Goal: Task Accomplishment & Management: Complete application form

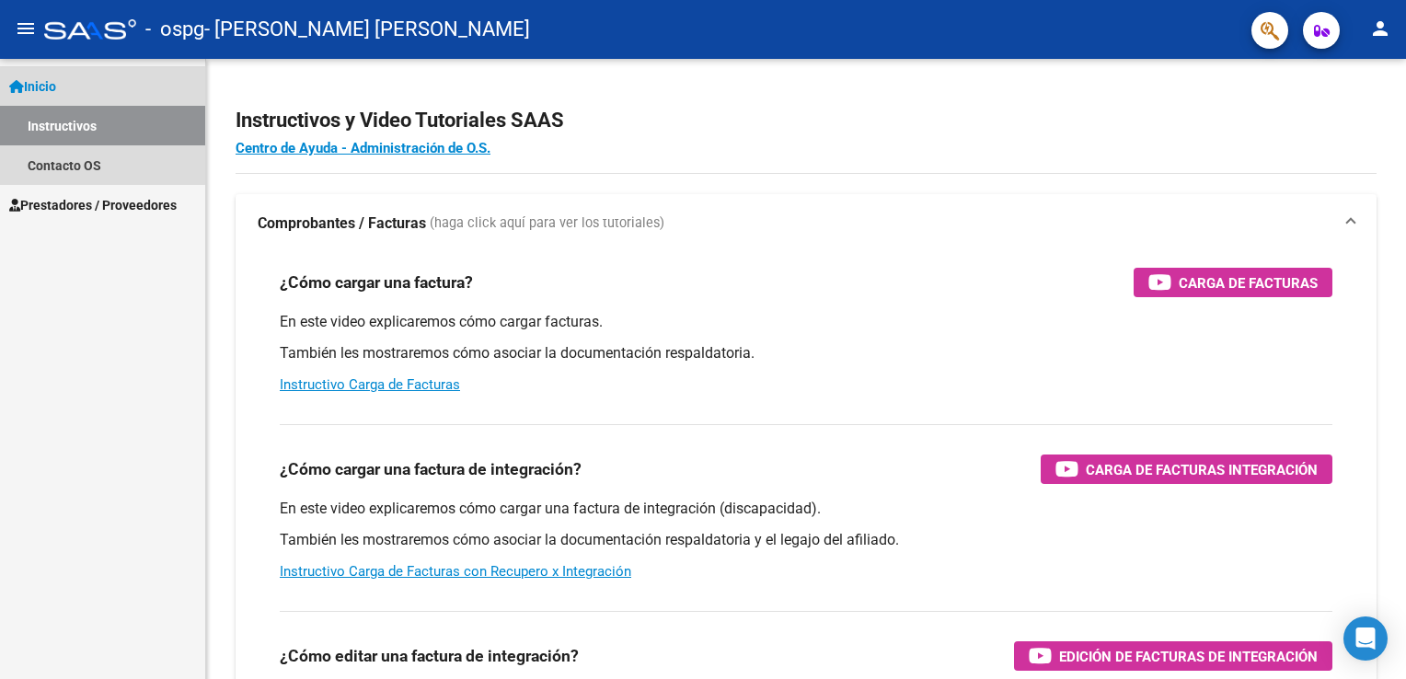
click at [63, 125] on link "Instructivos" at bounding box center [102, 126] width 205 height 40
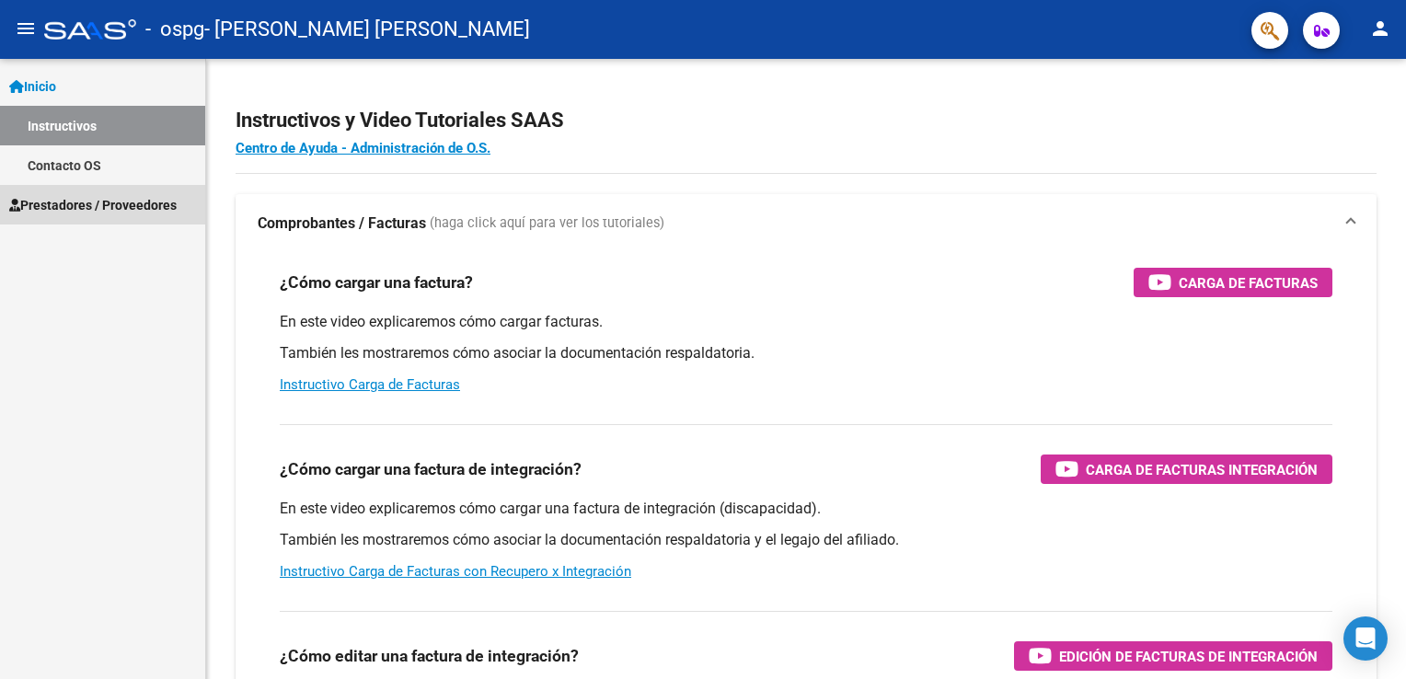
click at [64, 206] on span "Prestadores / Proveedores" at bounding box center [92, 205] width 167 height 20
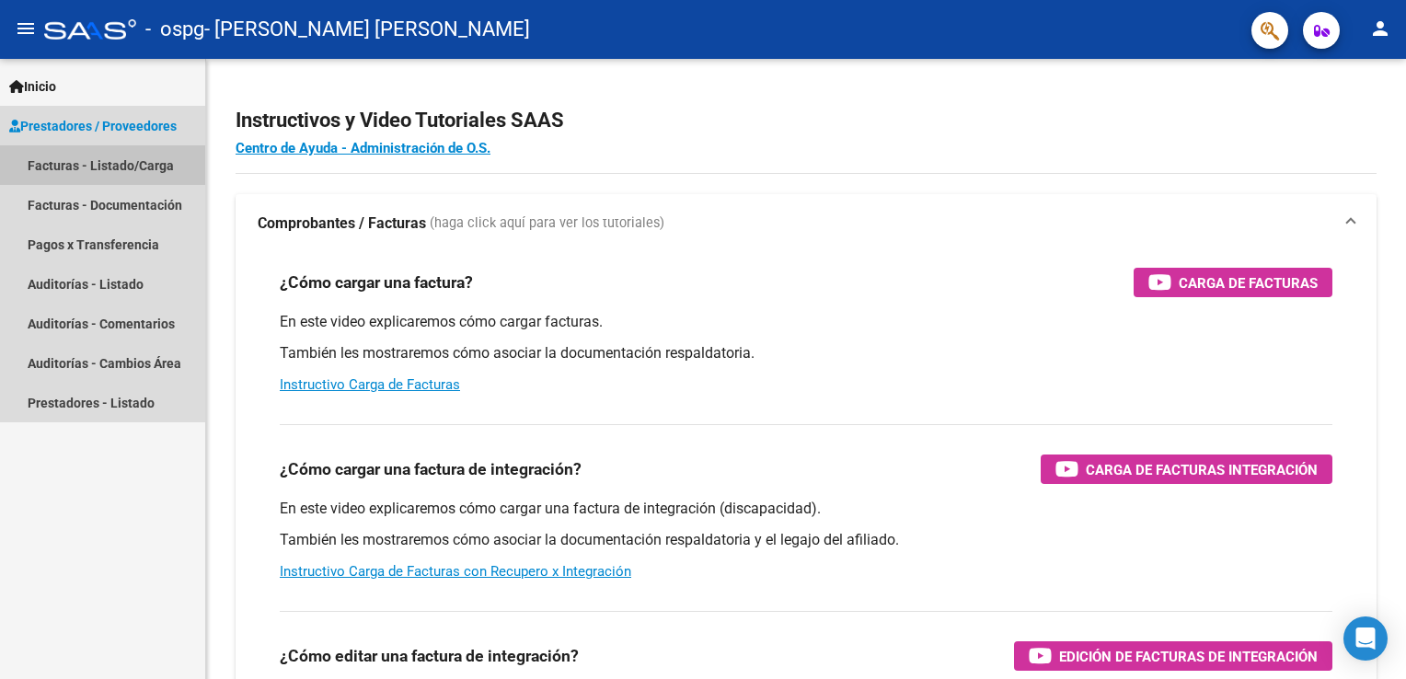
click at [52, 167] on link "Facturas - Listado/Carga" at bounding box center [102, 165] width 205 height 40
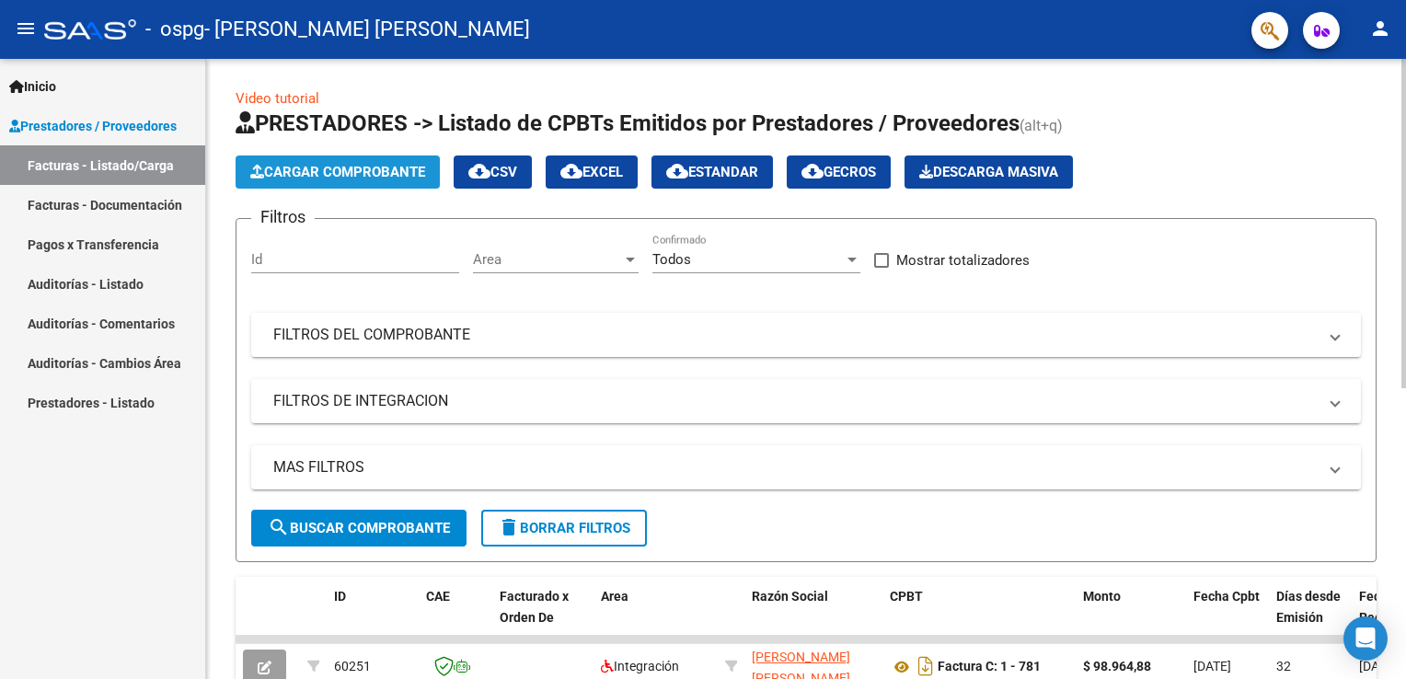
click at [346, 169] on span "Cargar Comprobante" at bounding box center [337, 172] width 175 height 17
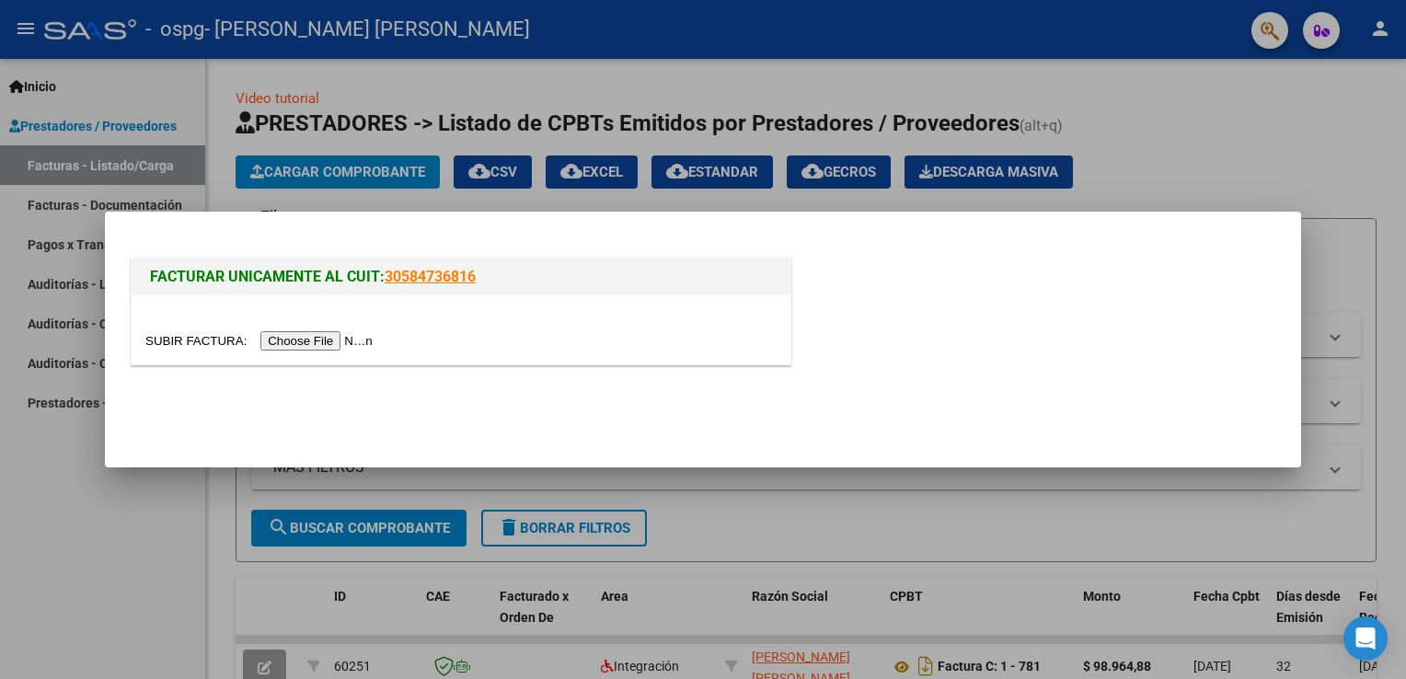
click at [308, 342] on input "file" at bounding box center [261, 340] width 233 height 19
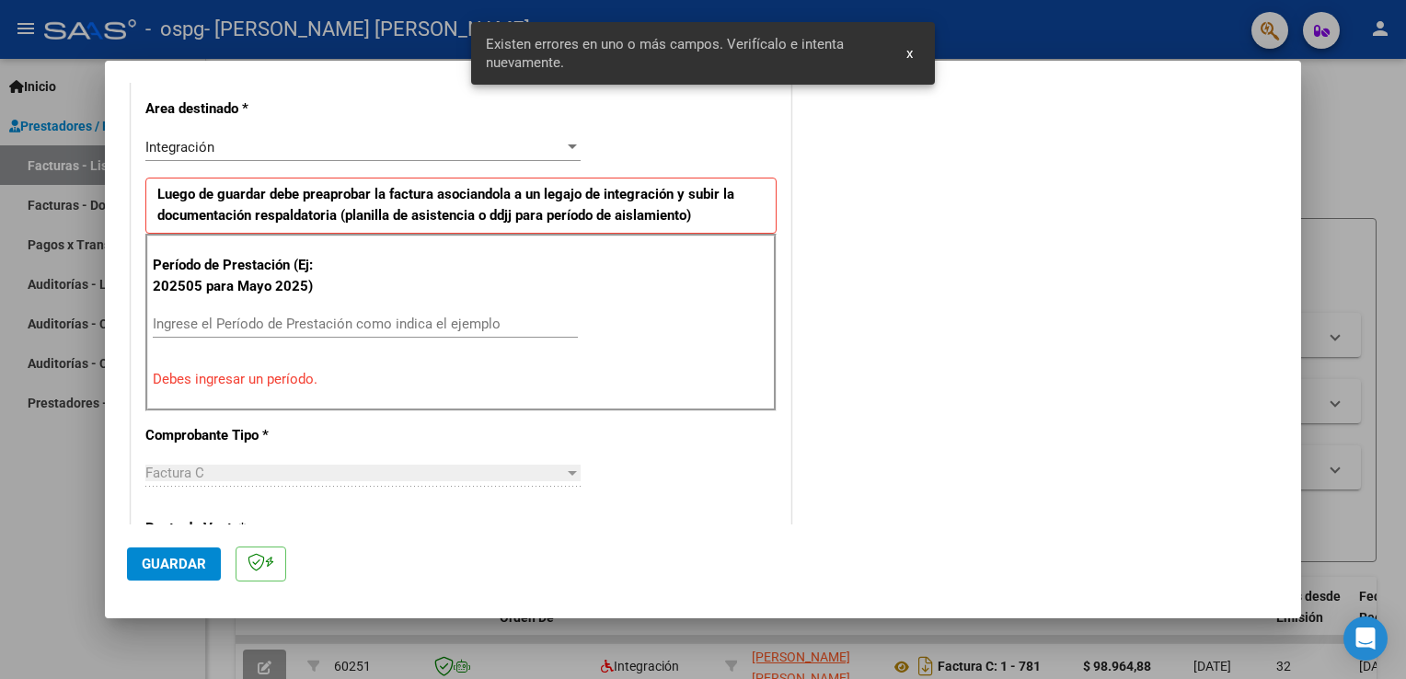
scroll to position [419, 0]
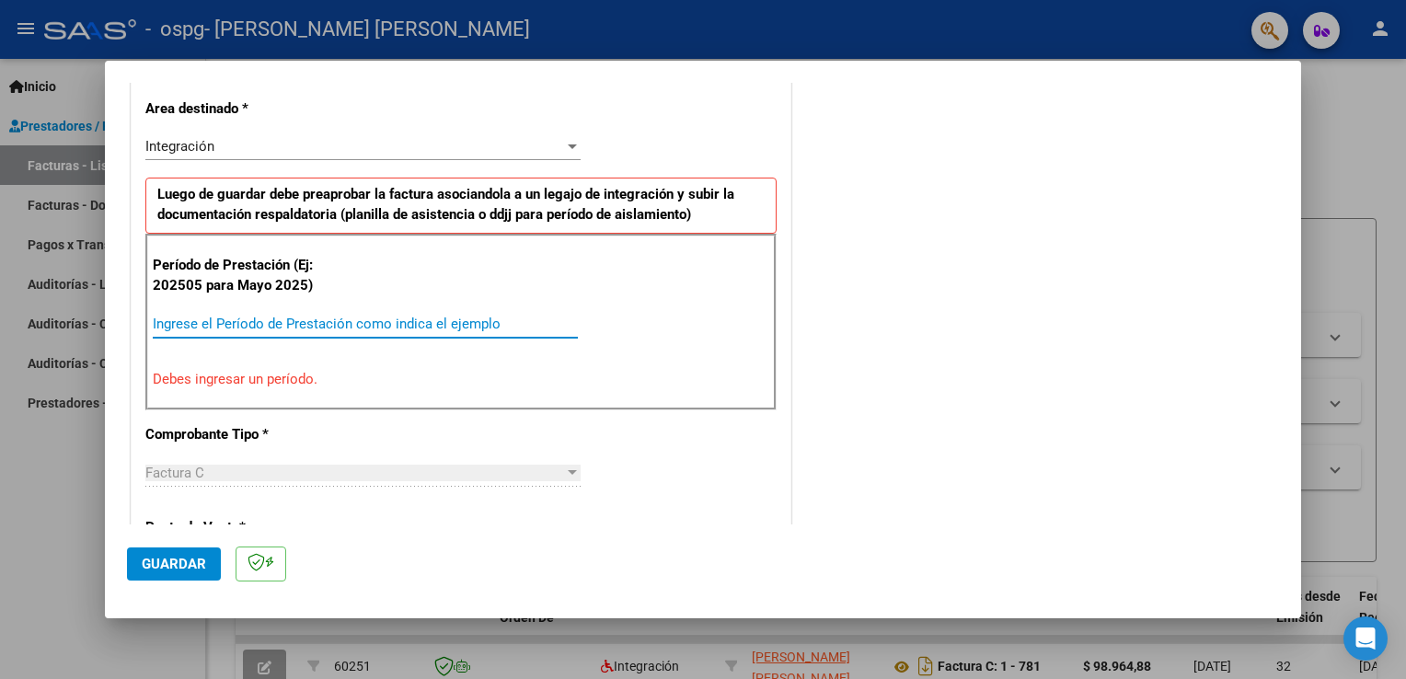
click at [207, 317] on input "Ingrese el Período de Prestación como indica el ejemplo" at bounding box center [365, 324] width 425 height 17
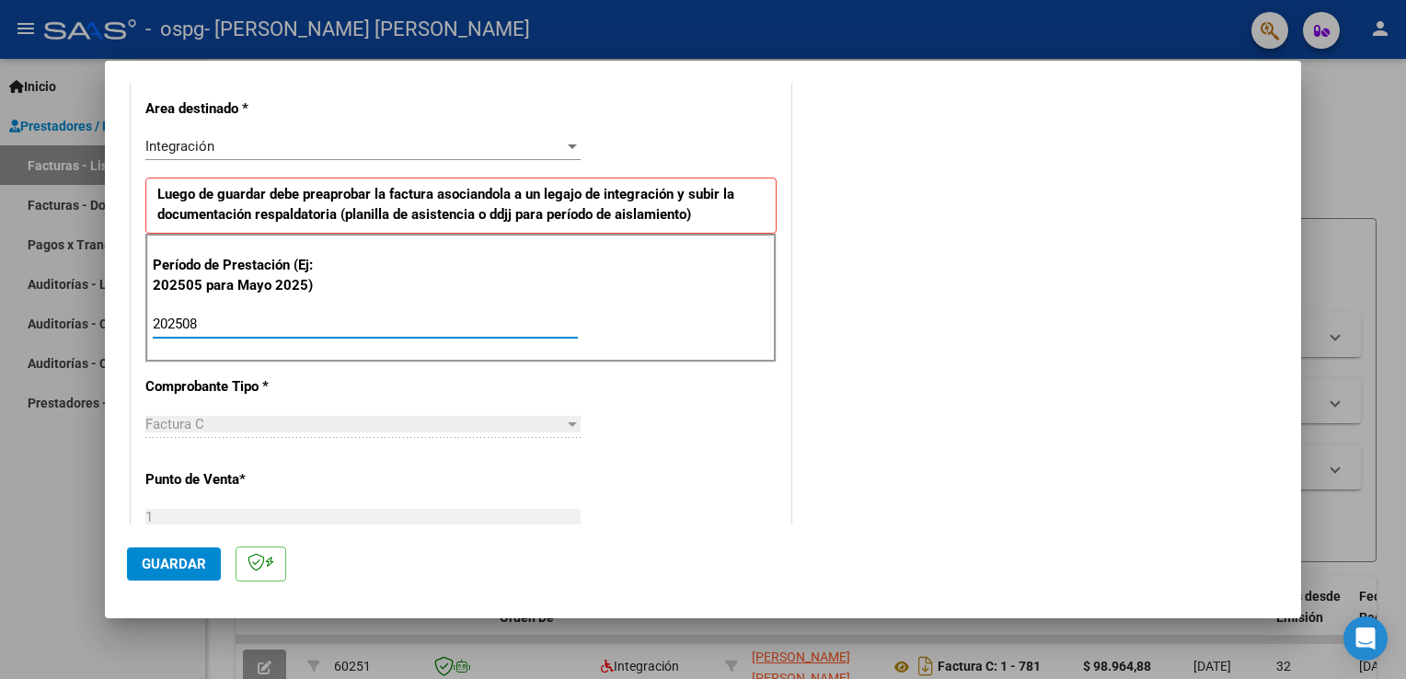
type input "202508"
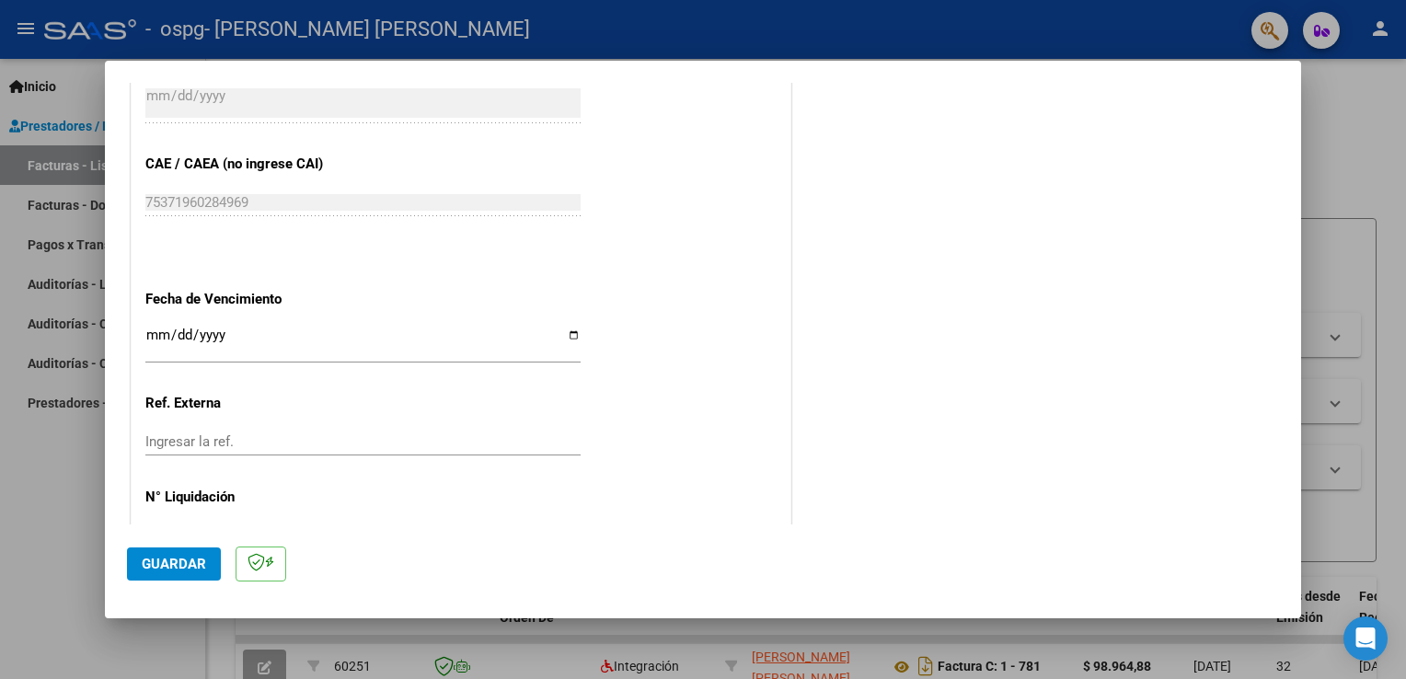
scroll to position [1155, 0]
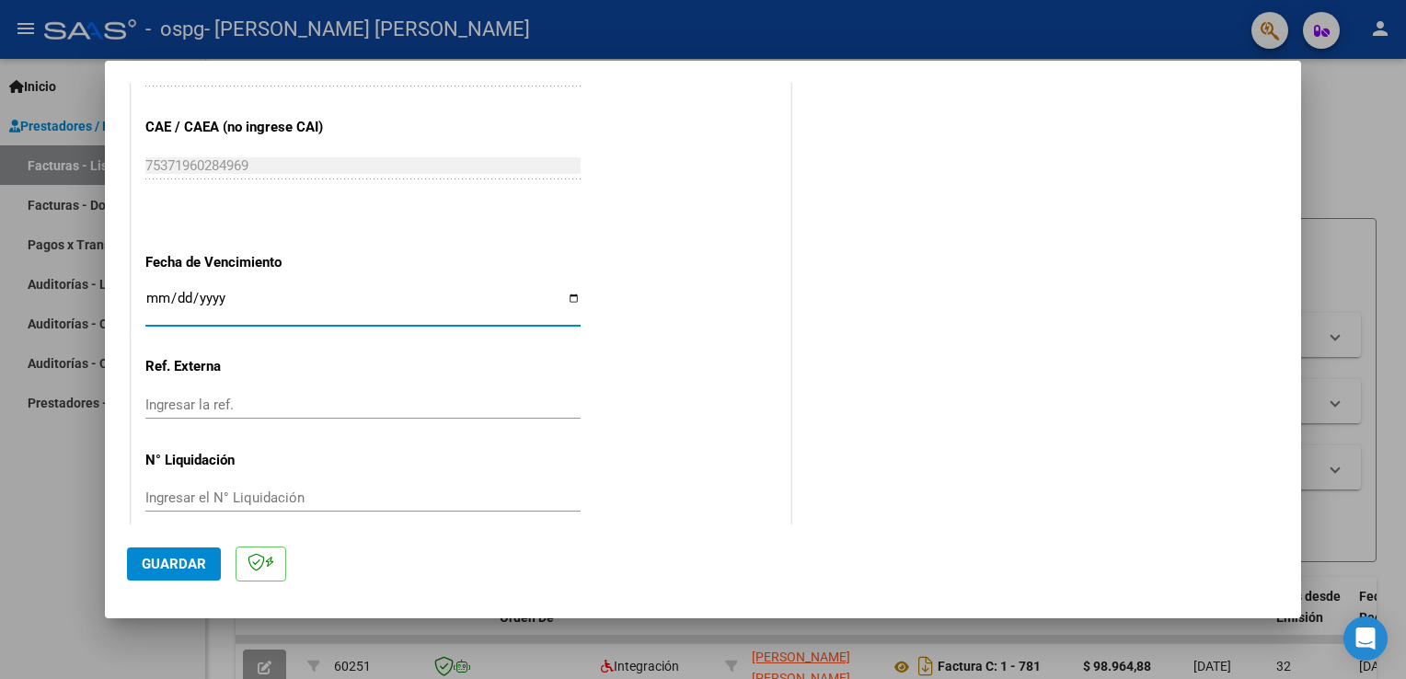
click at [197, 302] on input "Ingresar la fecha" at bounding box center [362, 305] width 435 height 29
click at [571, 300] on input "Ingresar la fecha" at bounding box center [362, 305] width 435 height 29
type input "[DATE]"
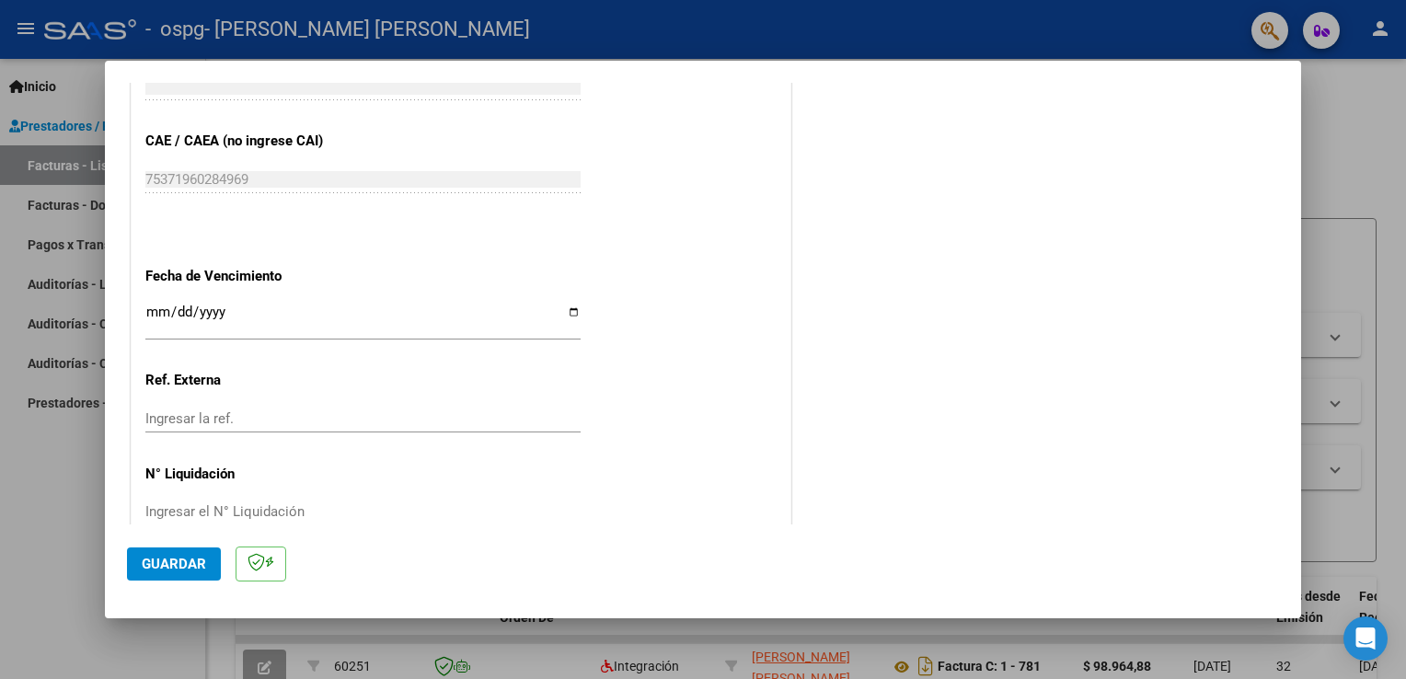
scroll to position [1175, 0]
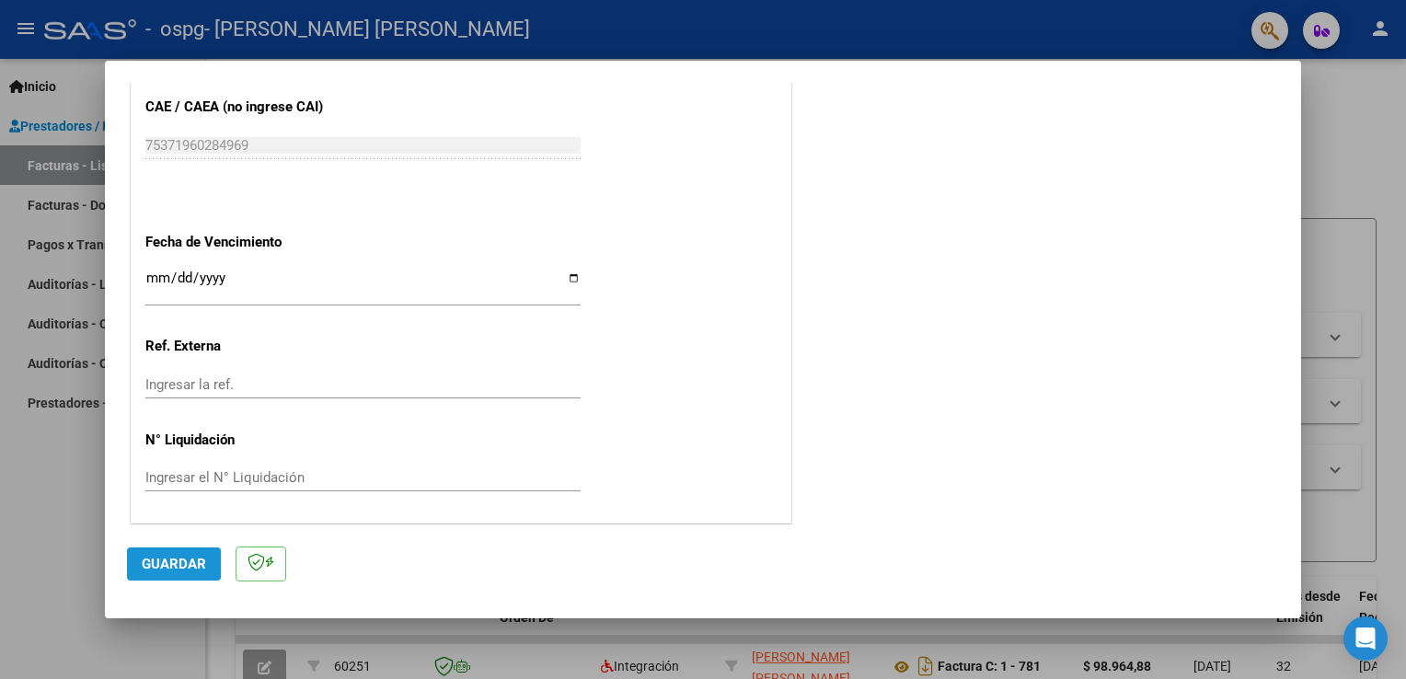
click at [154, 565] on span "Guardar" at bounding box center [174, 564] width 64 height 17
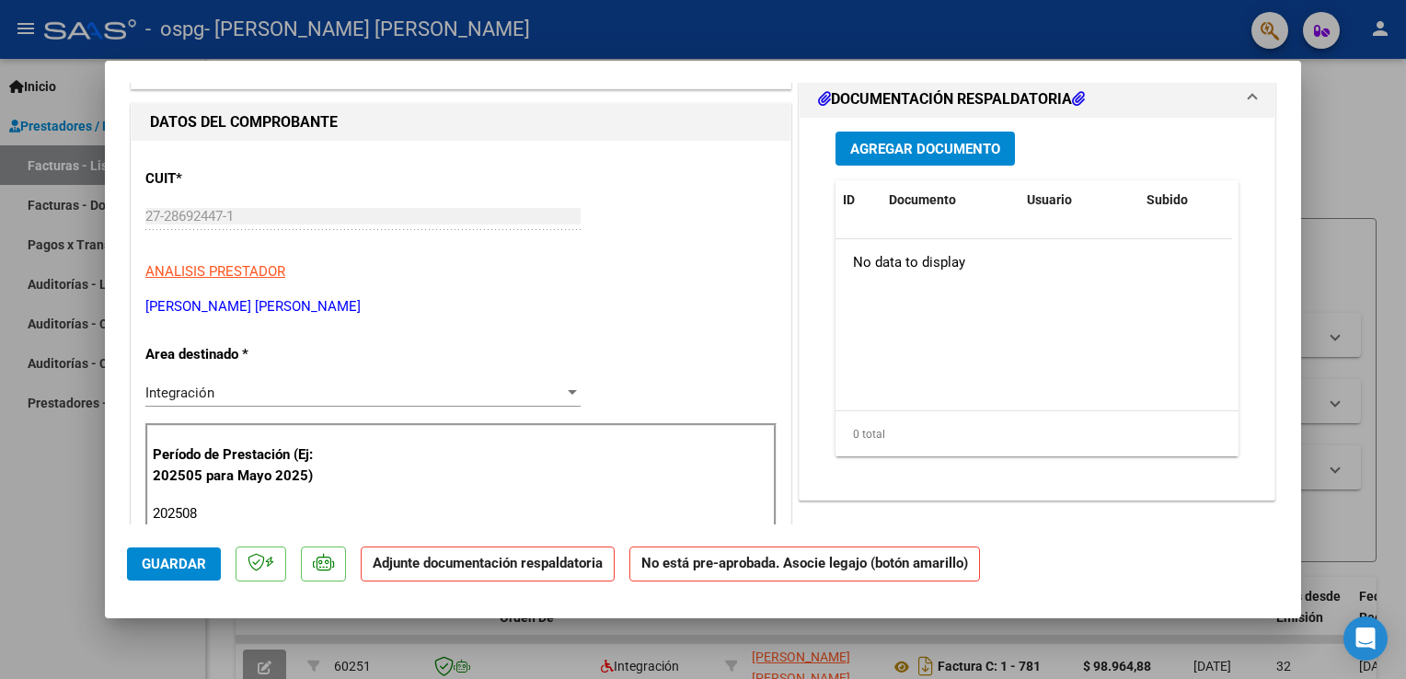
scroll to position [0, 0]
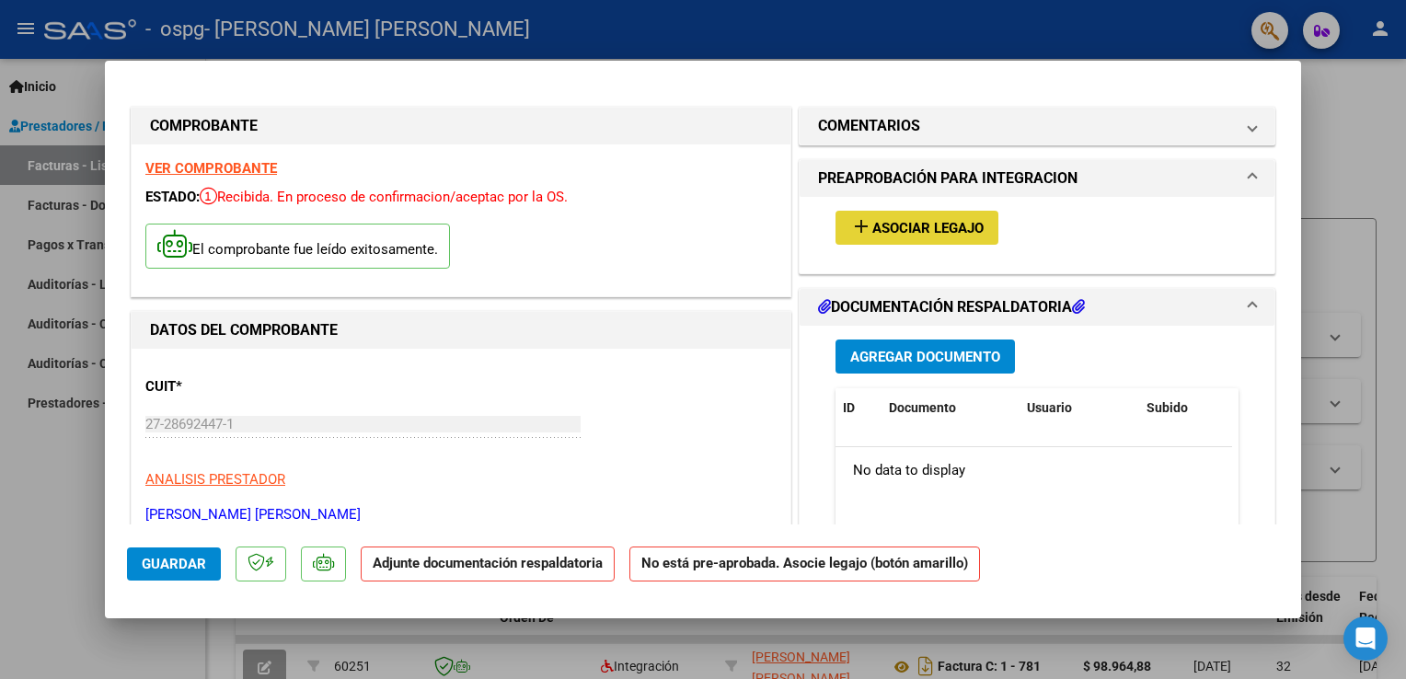
click at [894, 236] on span "Asociar Legajo" at bounding box center [927, 228] width 111 height 17
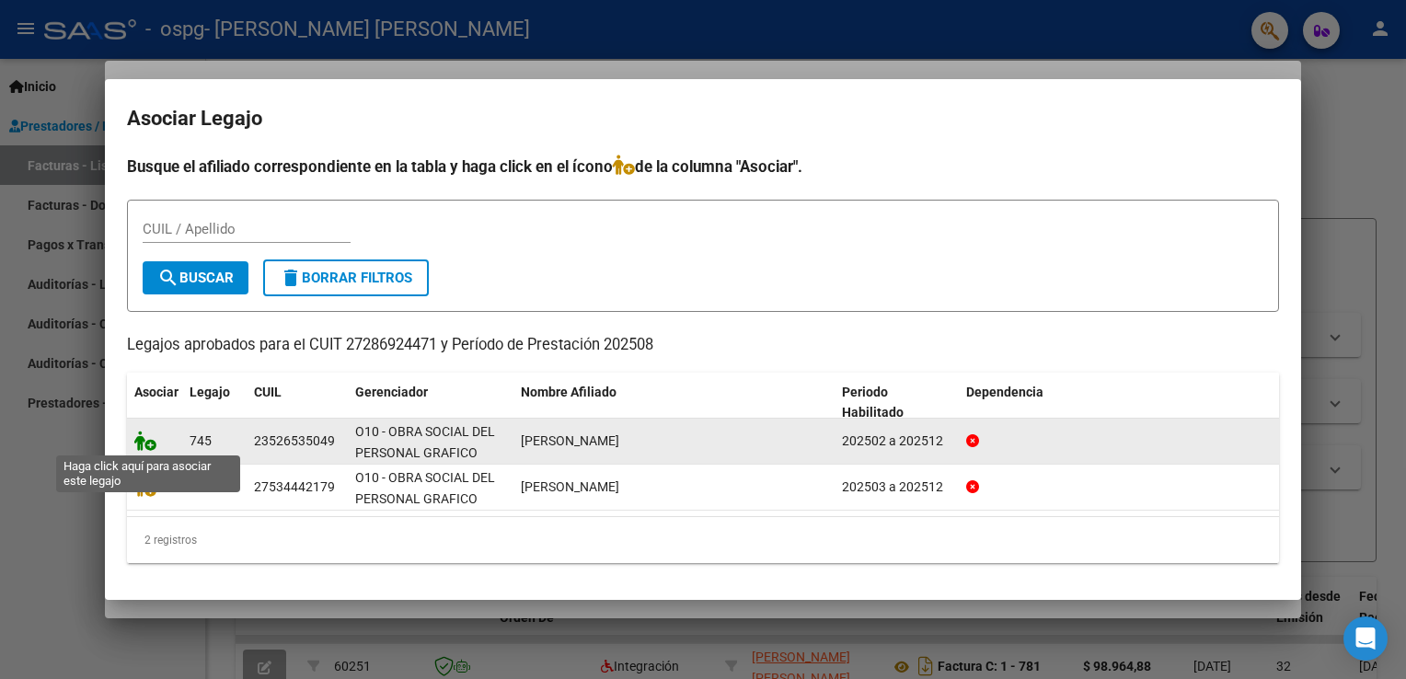
click at [136, 443] on icon at bounding box center [145, 441] width 22 height 20
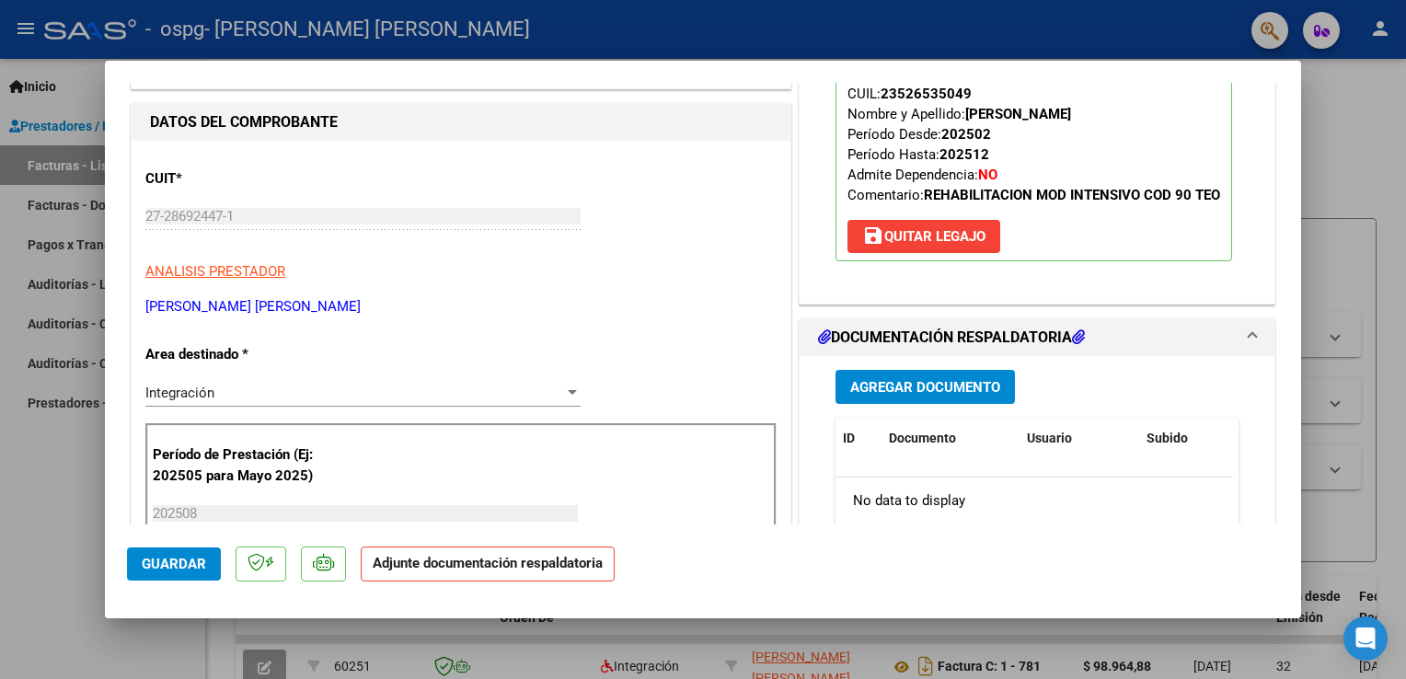
scroll to position [379, 0]
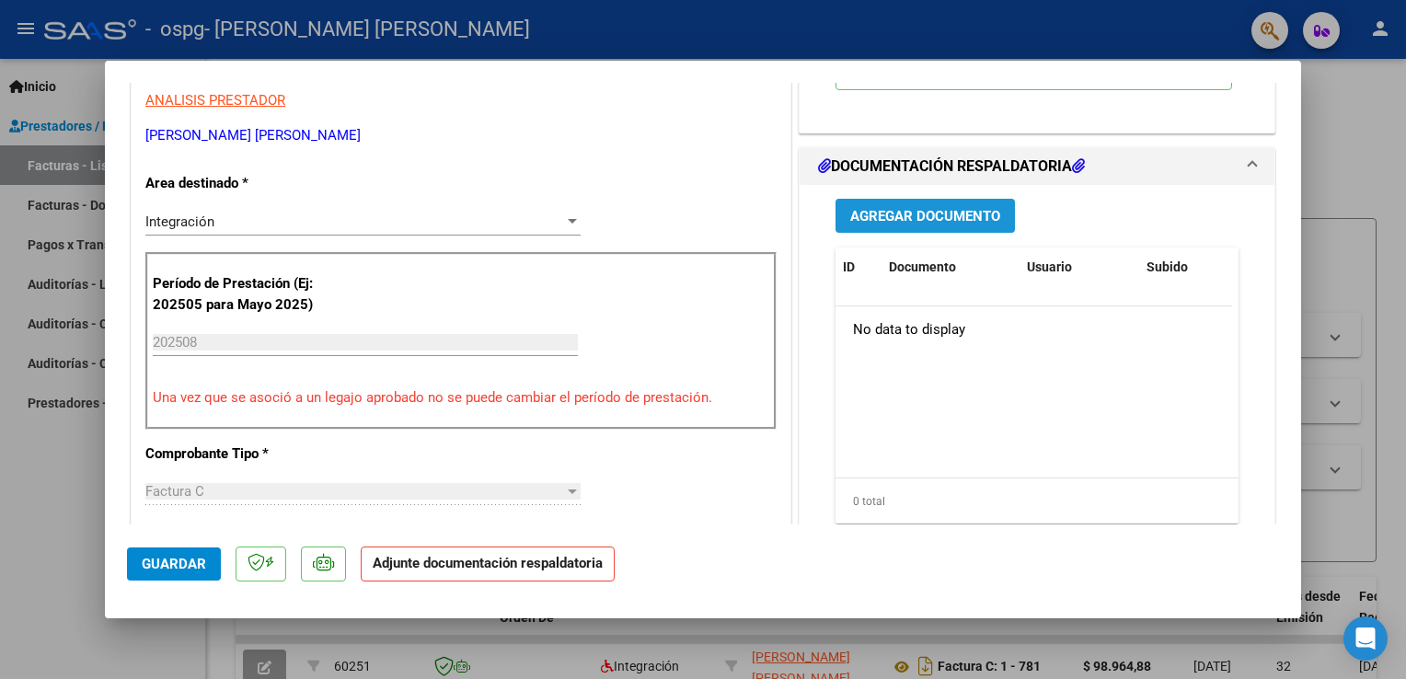
click at [917, 224] on span "Agregar Documento" at bounding box center [925, 216] width 150 height 17
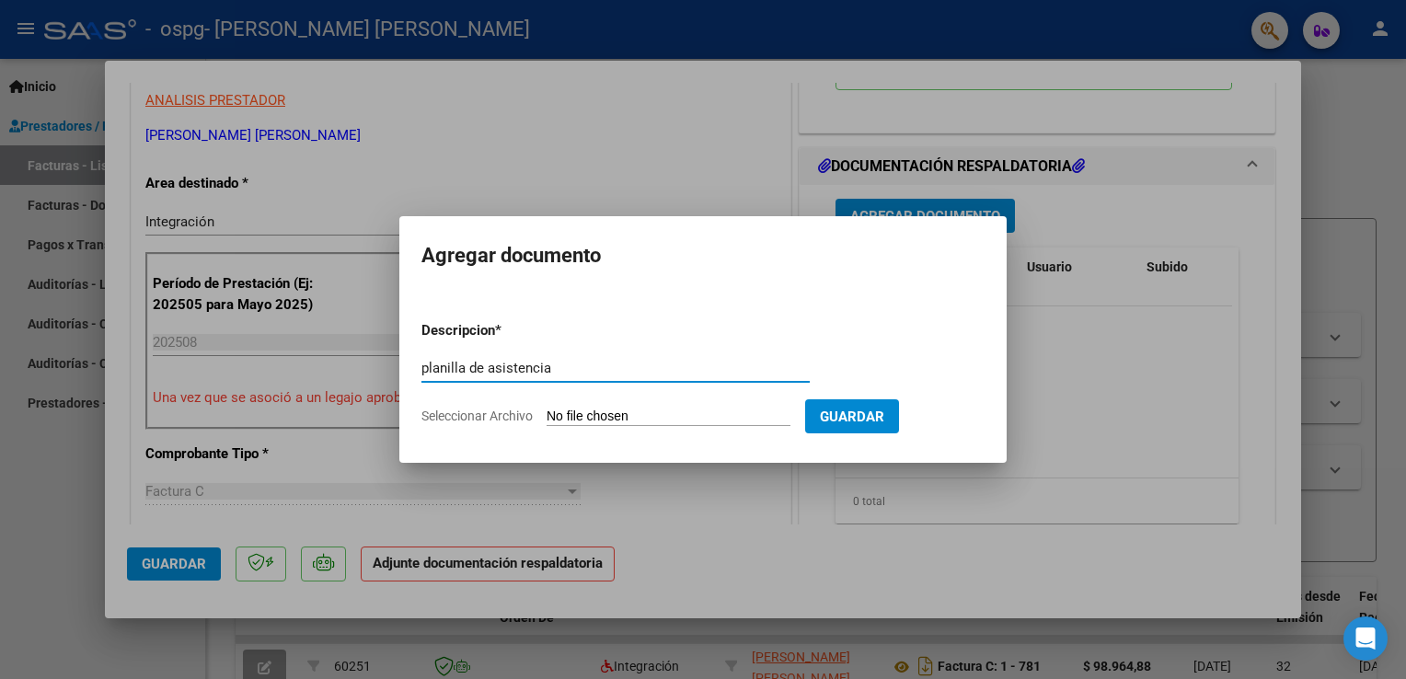
type input "planilla de asistencia"
click at [506, 414] on span "Seleccionar Archivo" at bounding box center [476, 415] width 111 height 15
click at [546, 414] on input "Seleccionar Archivo" at bounding box center [668, 416] width 244 height 17
type input "C:\fakepath\planilla de asistencia [PERSON_NAME].pdf"
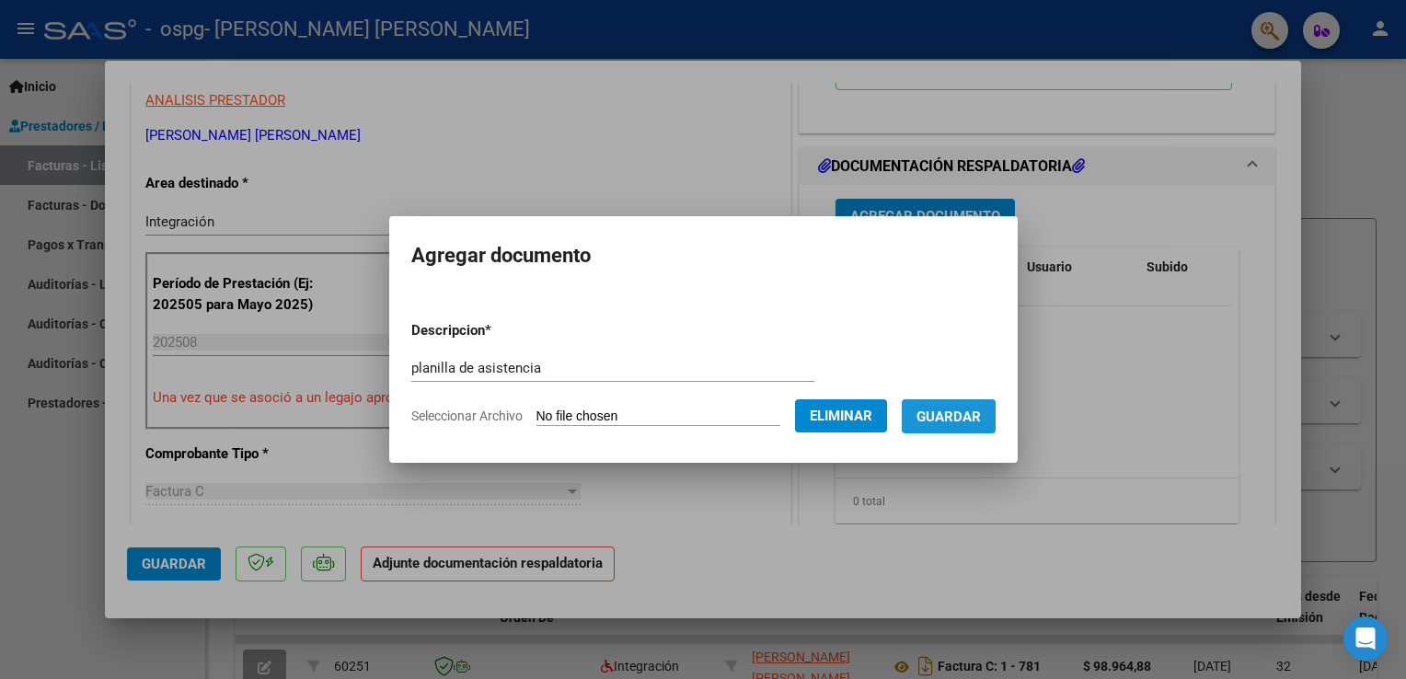
click at [973, 421] on span "Guardar" at bounding box center [948, 416] width 64 height 17
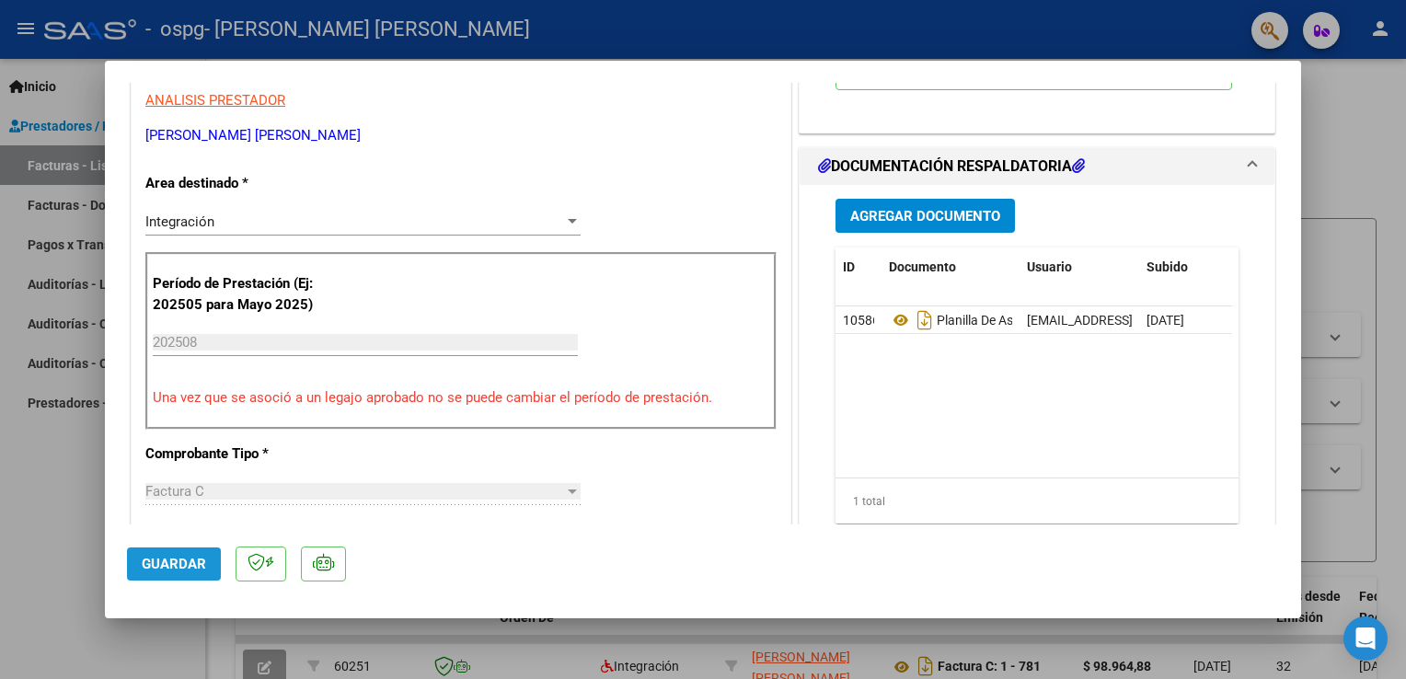
click at [163, 574] on button "Guardar" at bounding box center [174, 563] width 94 height 33
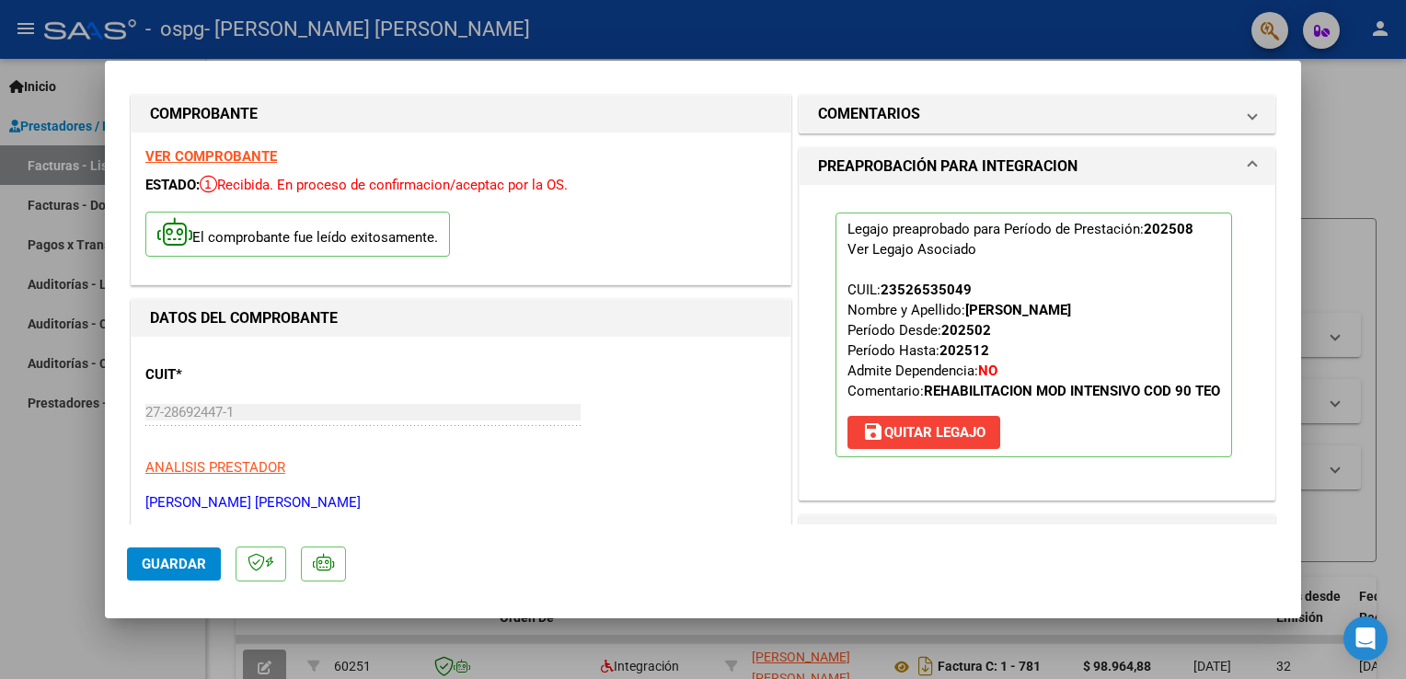
scroll to position [0, 0]
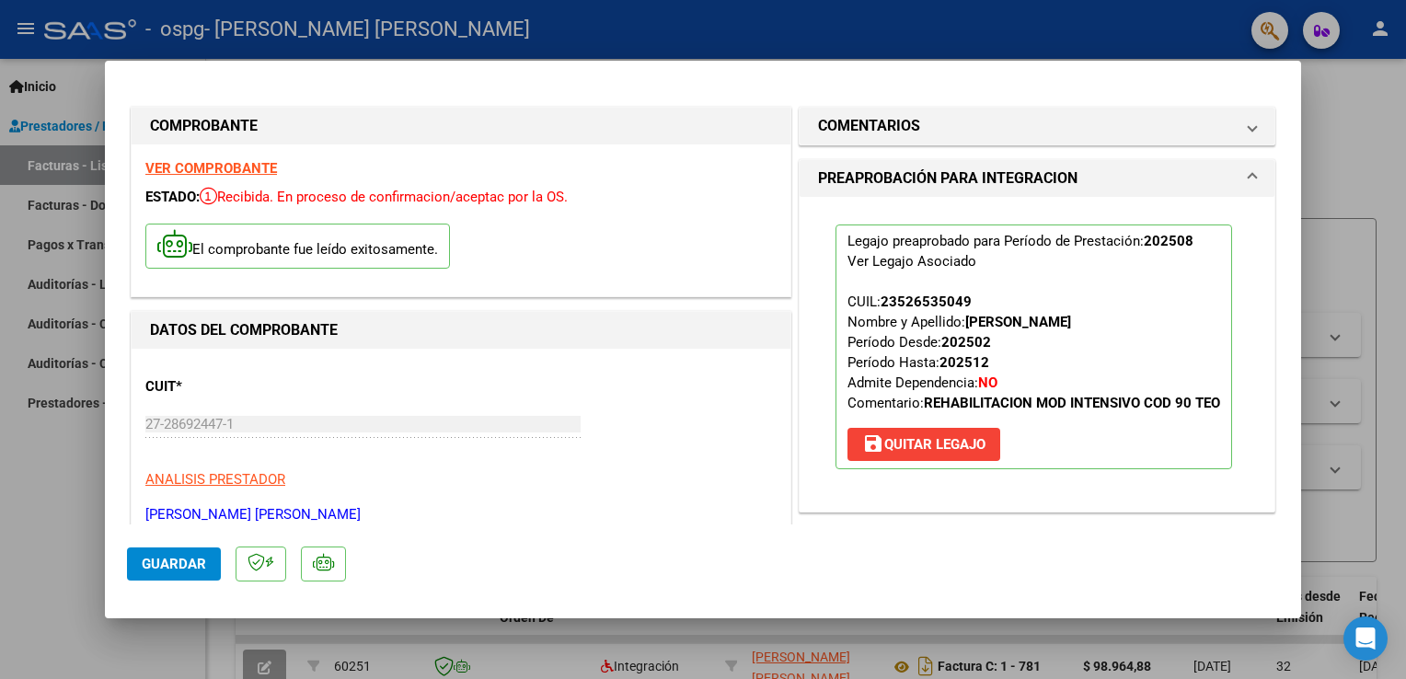
click at [1355, 109] on div at bounding box center [703, 339] width 1406 height 679
type input "$ 0,00"
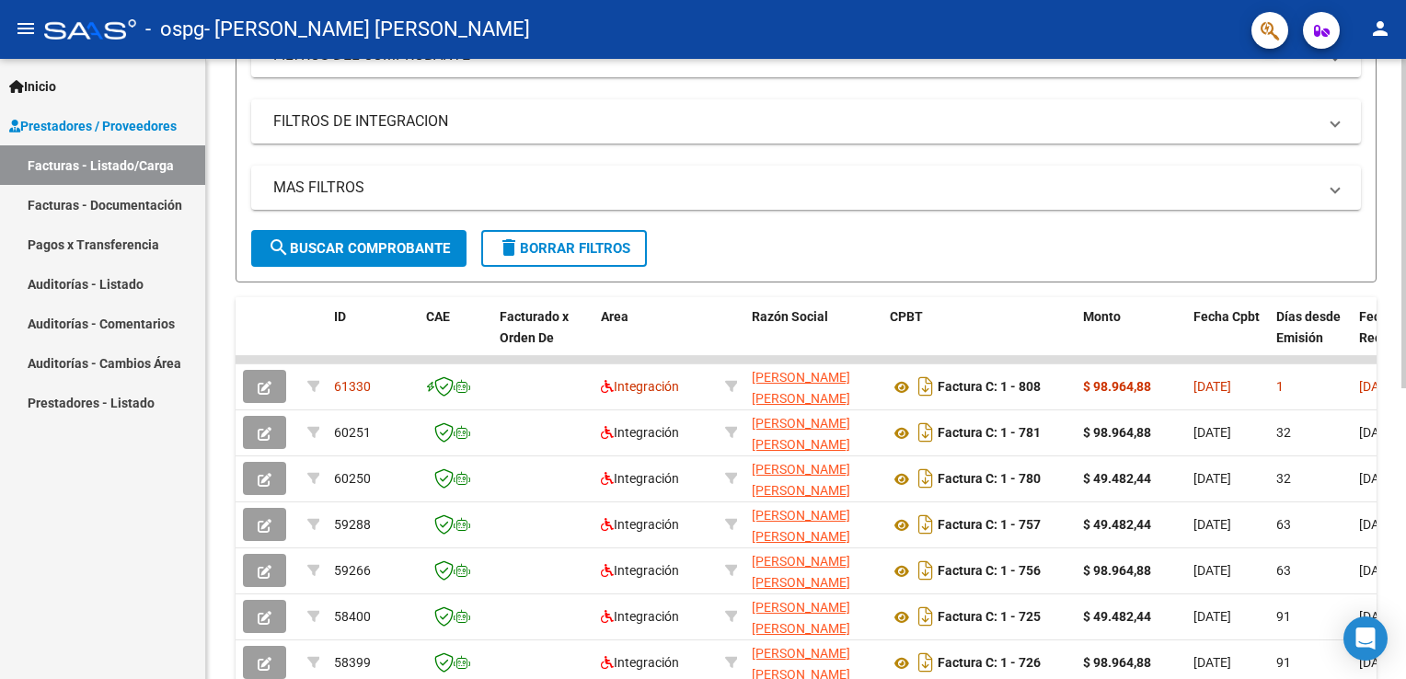
scroll to position [293, 0]
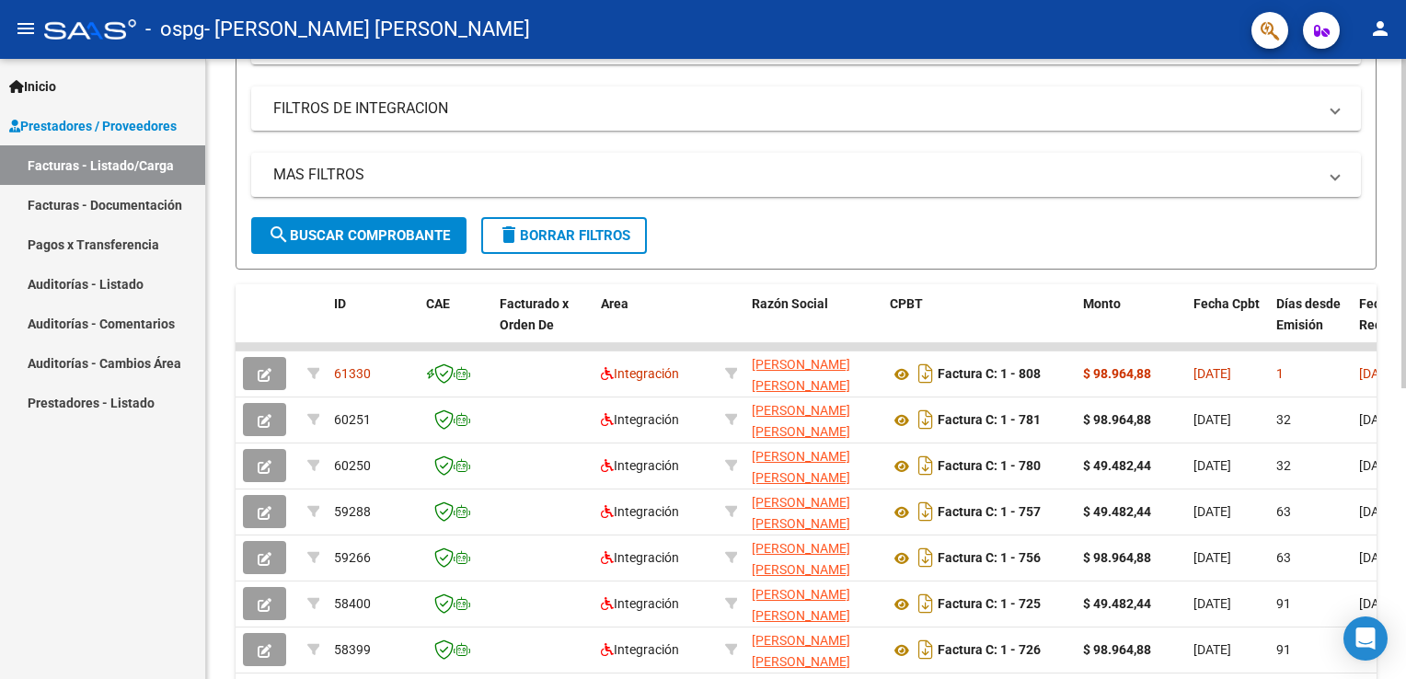
click at [1405, 501] on html "menu - ospg - [PERSON_NAME] [PERSON_NAME] person Inicio Instructivos Contacto O…" at bounding box center [703, 339] width 1406 height 679
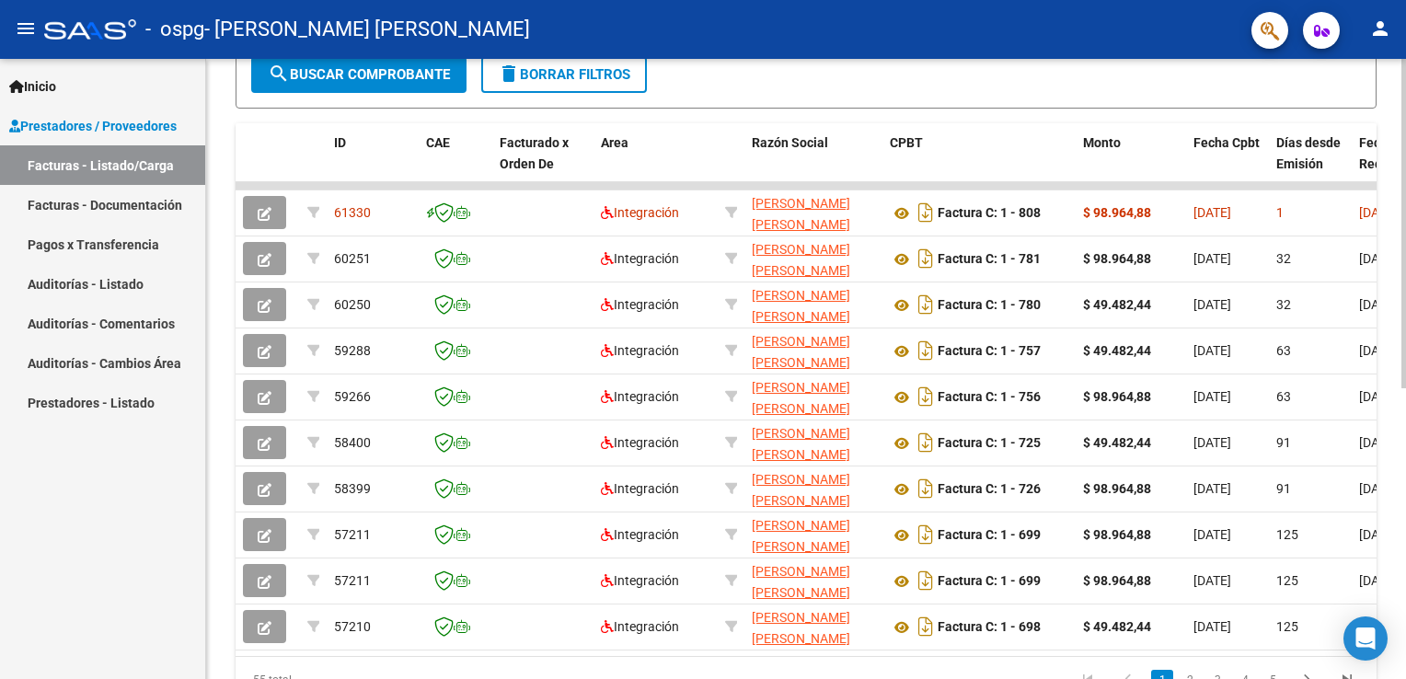
scroll to position [509, 0]
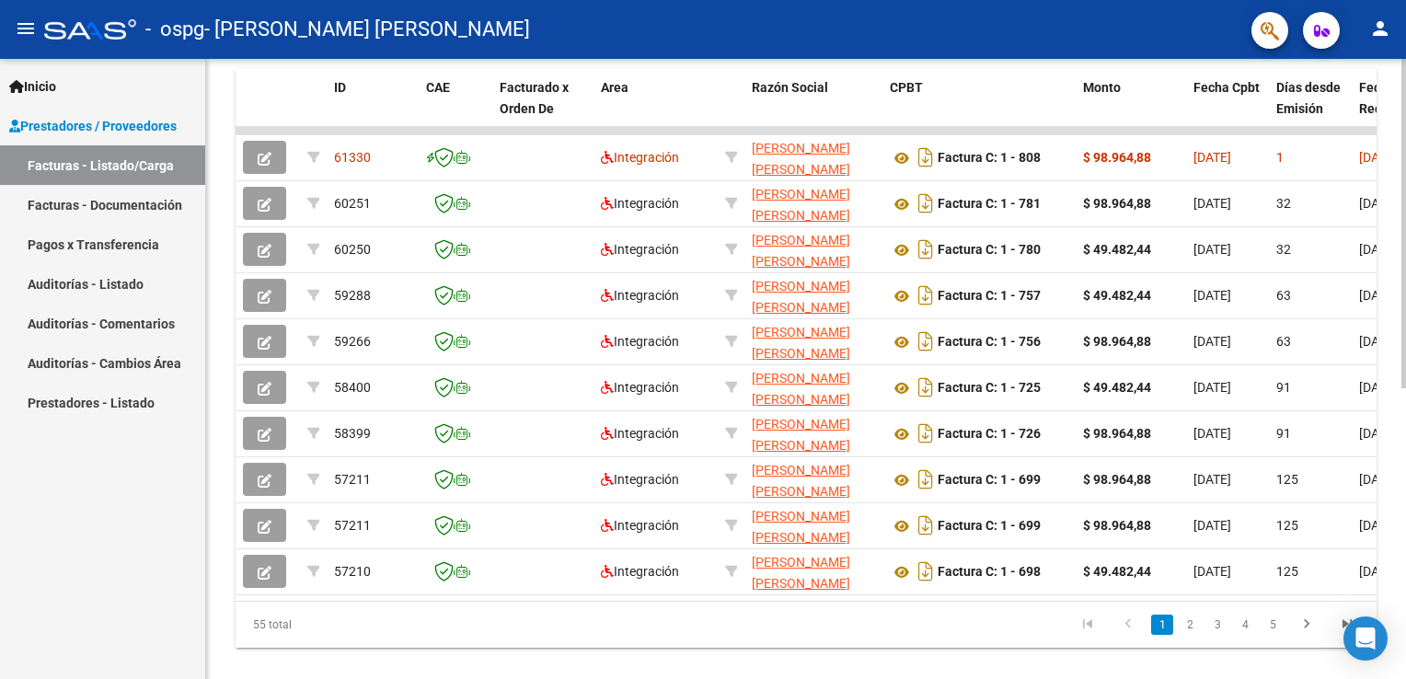
click at [1405, 592] on html "menu - ospg - [PERSON_NAME] [PERSON_NAME] person Inicio Instructivos Contacto O…" at bounding box center [703, 339] width 1406 height 679
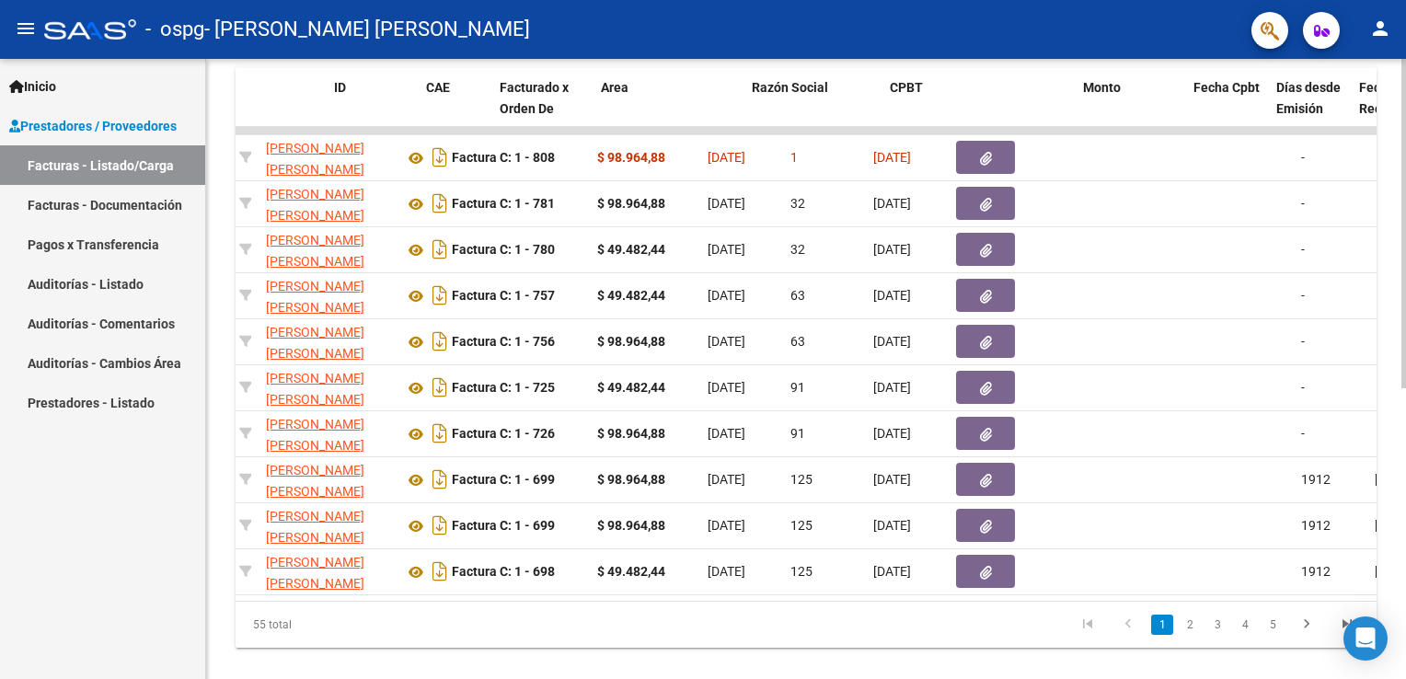
scroll to position [0, 0]
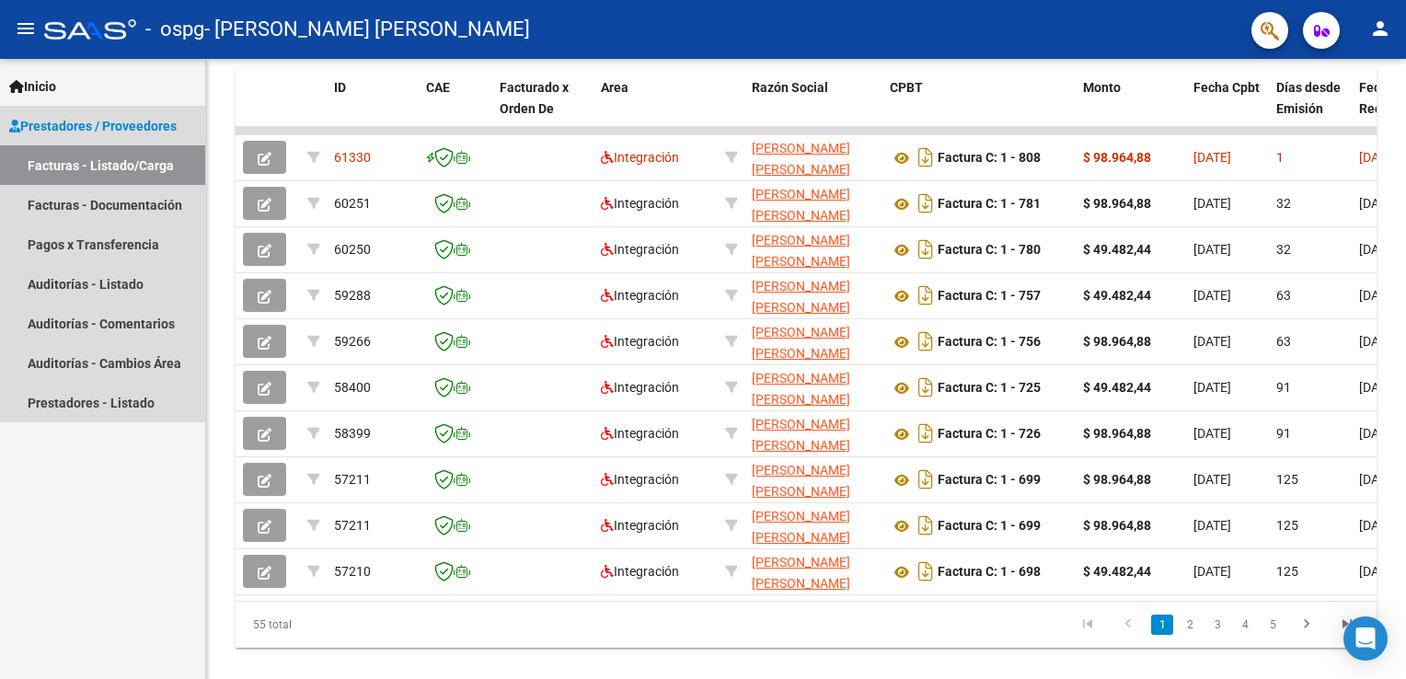
click at [50, 165] on link "Facturas - Listado/Carga" at bounding box center [102, 165] width 205 height 40
click at [57, 167] on link "Facturas - Listado/Carga" at bounding box center [102, 165] width 205 height 40
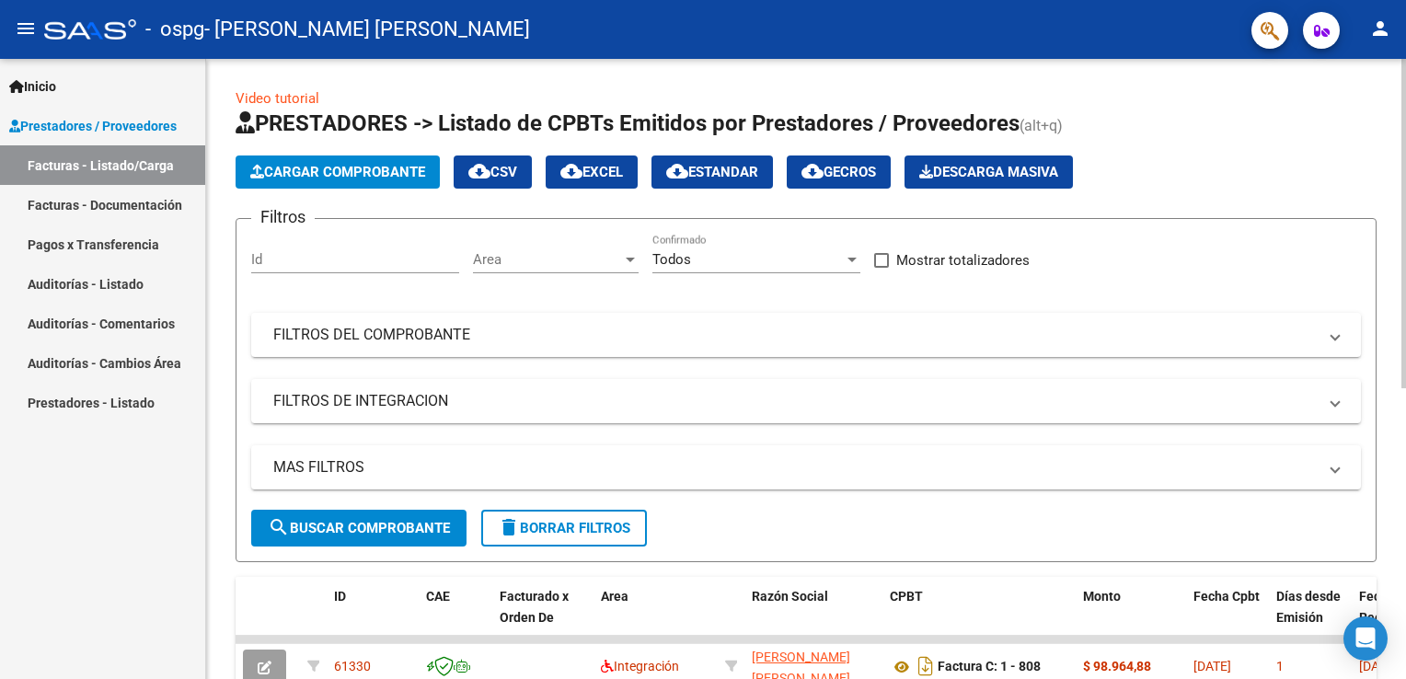
click at [1405, 62] on html "menu - ospg - [PERSON_NAME] [PERSON_NAME] person Inicio Instructivos Contacto O…" at bounding box center [703, 339] width 1406 height 679
click at [312, 174] on span "Cargar Comprobante" at bounding box center [337, 172] width 175 height 17
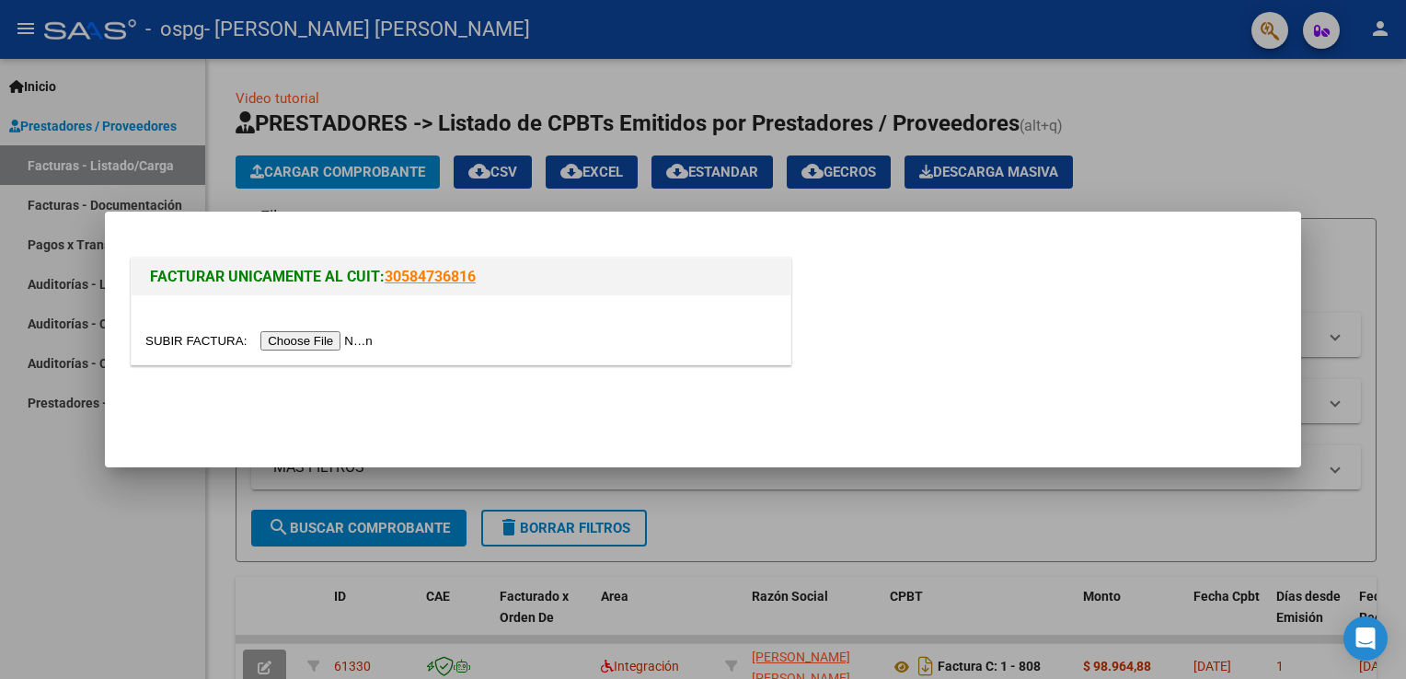
click at [312, 344] on input "file" at bounding box center [261, 340] width 233 height 19
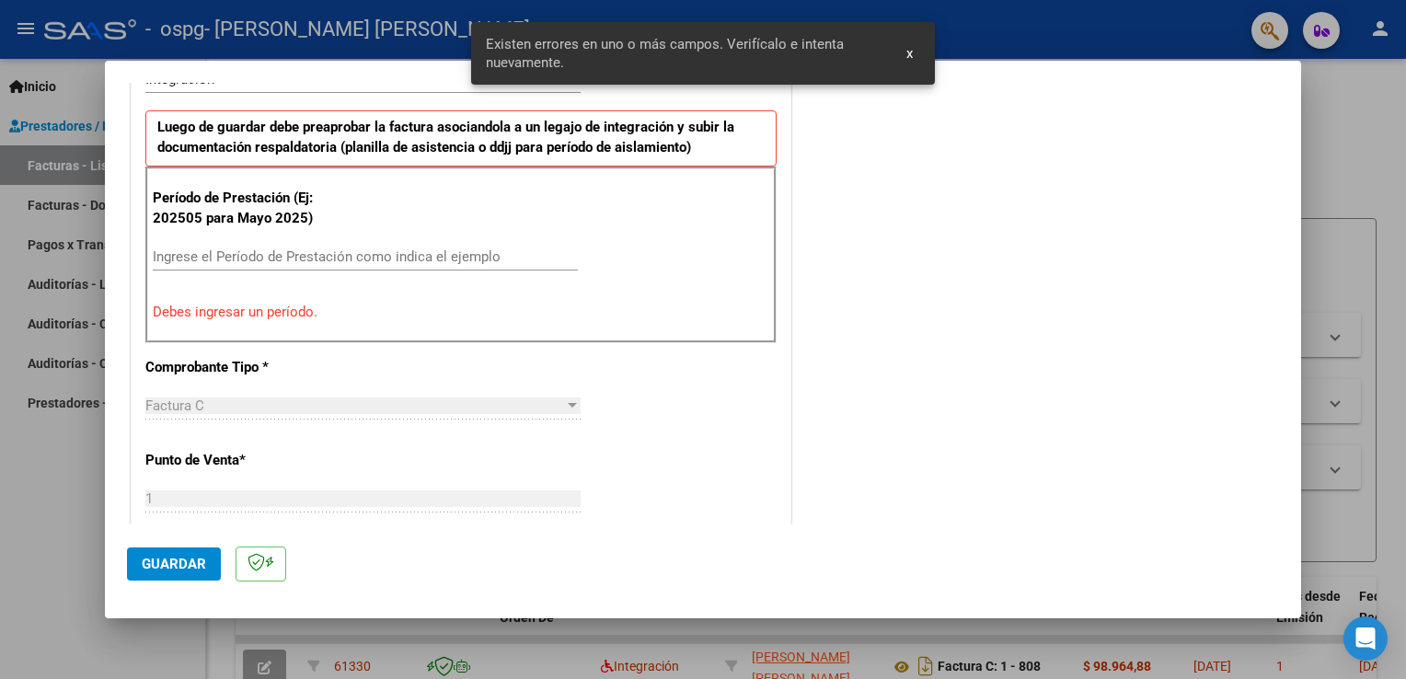
scroll to position [492, 0]
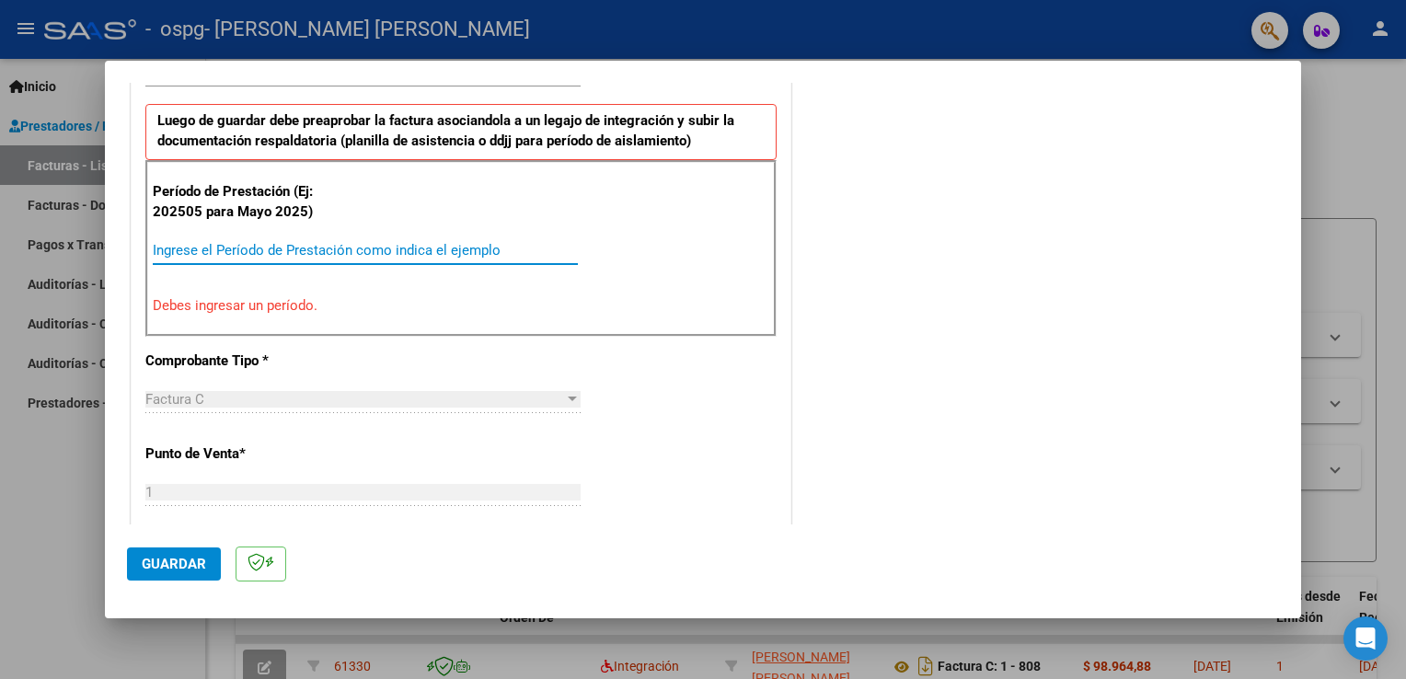
click at [194, 255] on input "Ingrese el Período de Prestación como indica el ejemplo" at bounding box center [365, 250] width 425 height 17
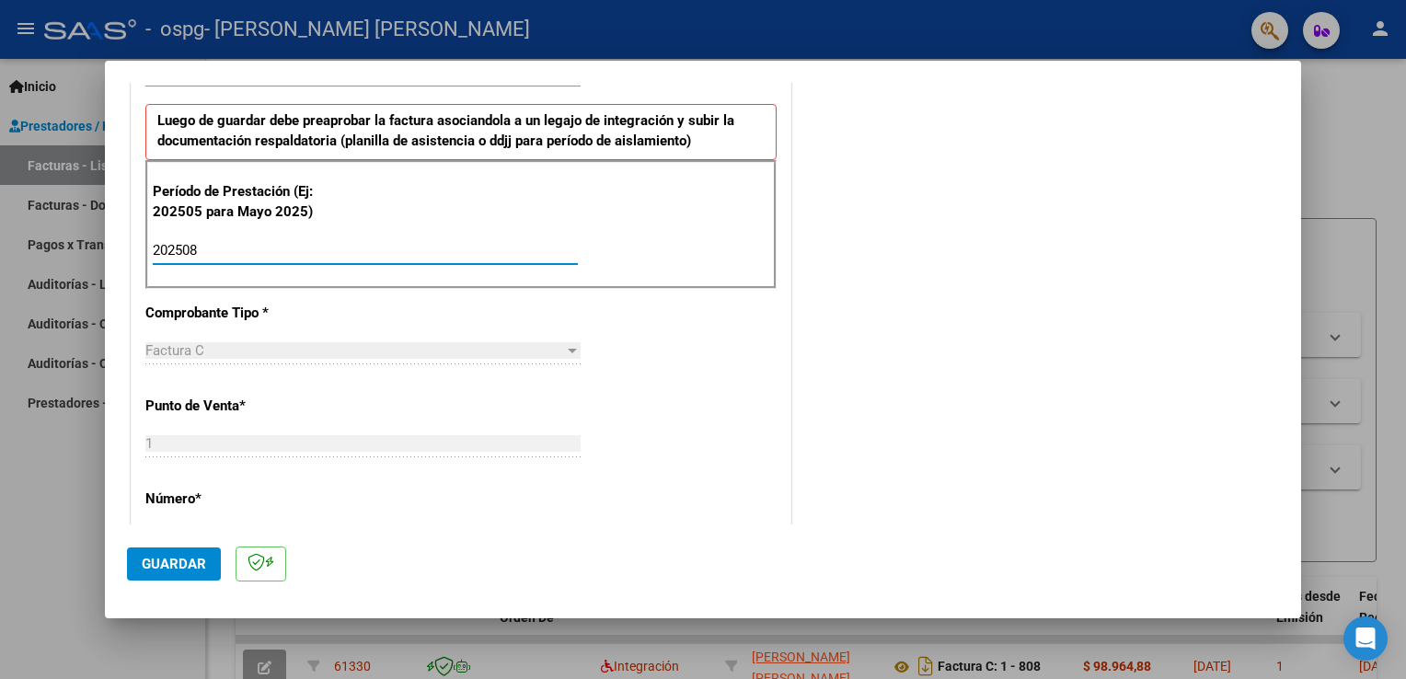
type input "202508"
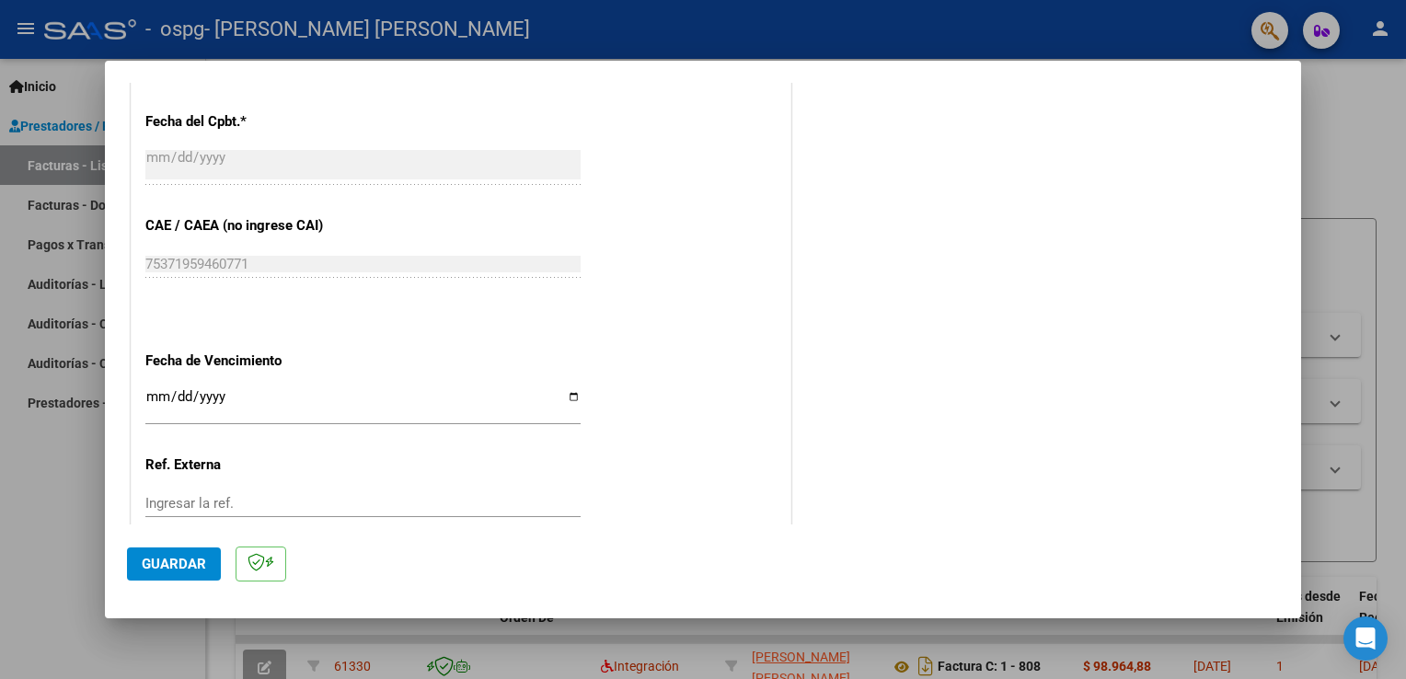
scroll to position [1081, 0]
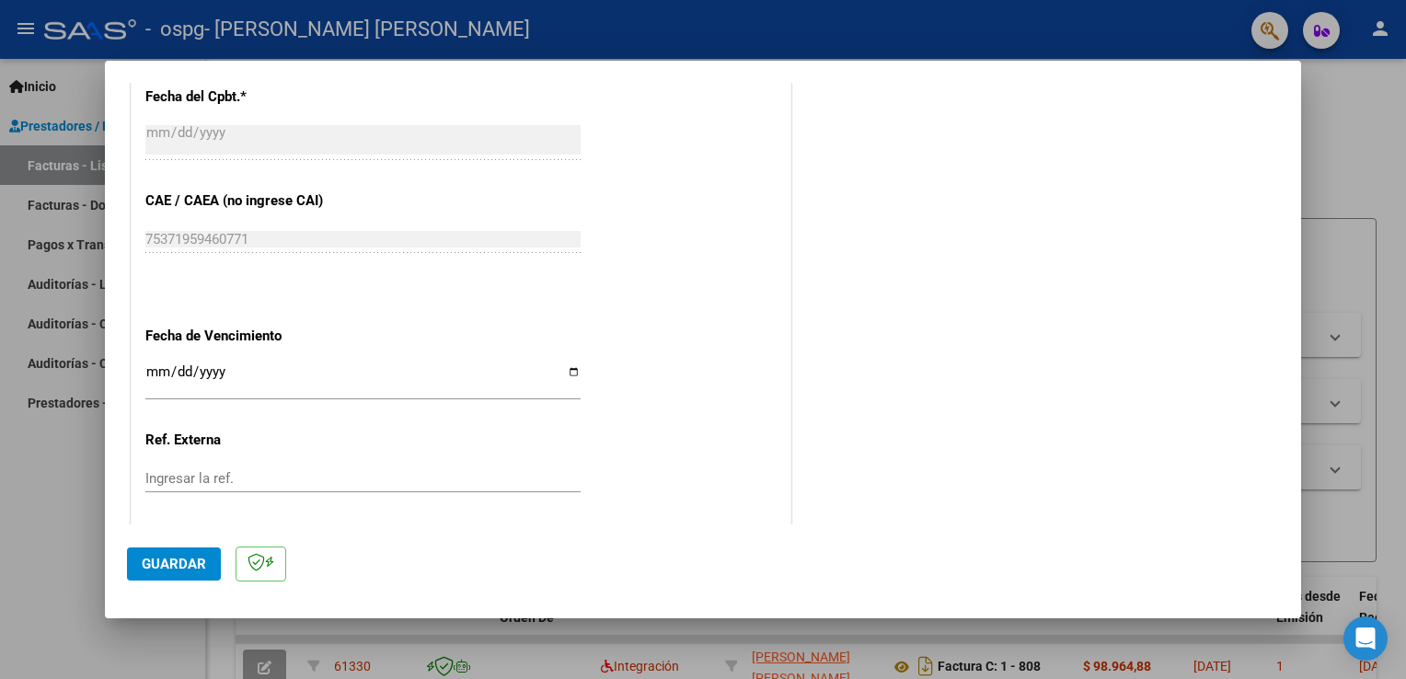
click at [569, 369] on input "Ingresar la fecha" at bounding box center [362, 378] width 435 height 29
type input "[DATE]"
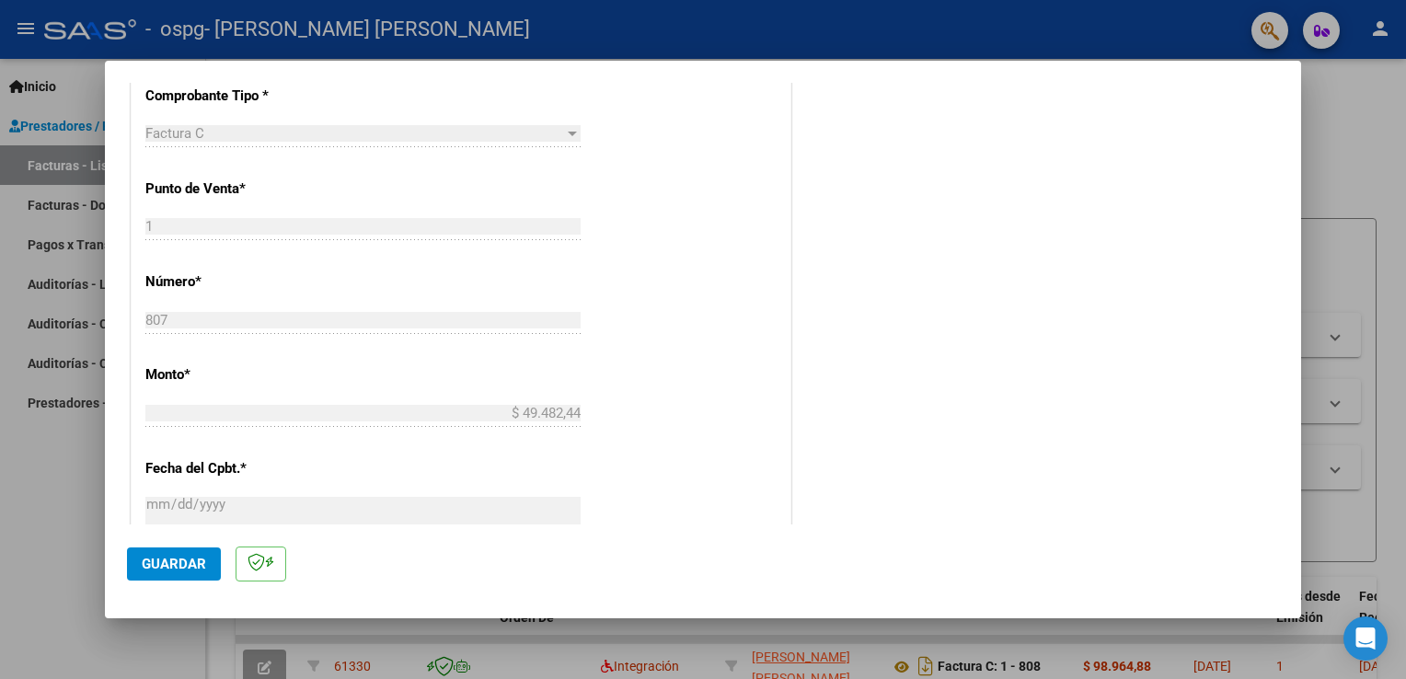
scroll to position [736, 0]
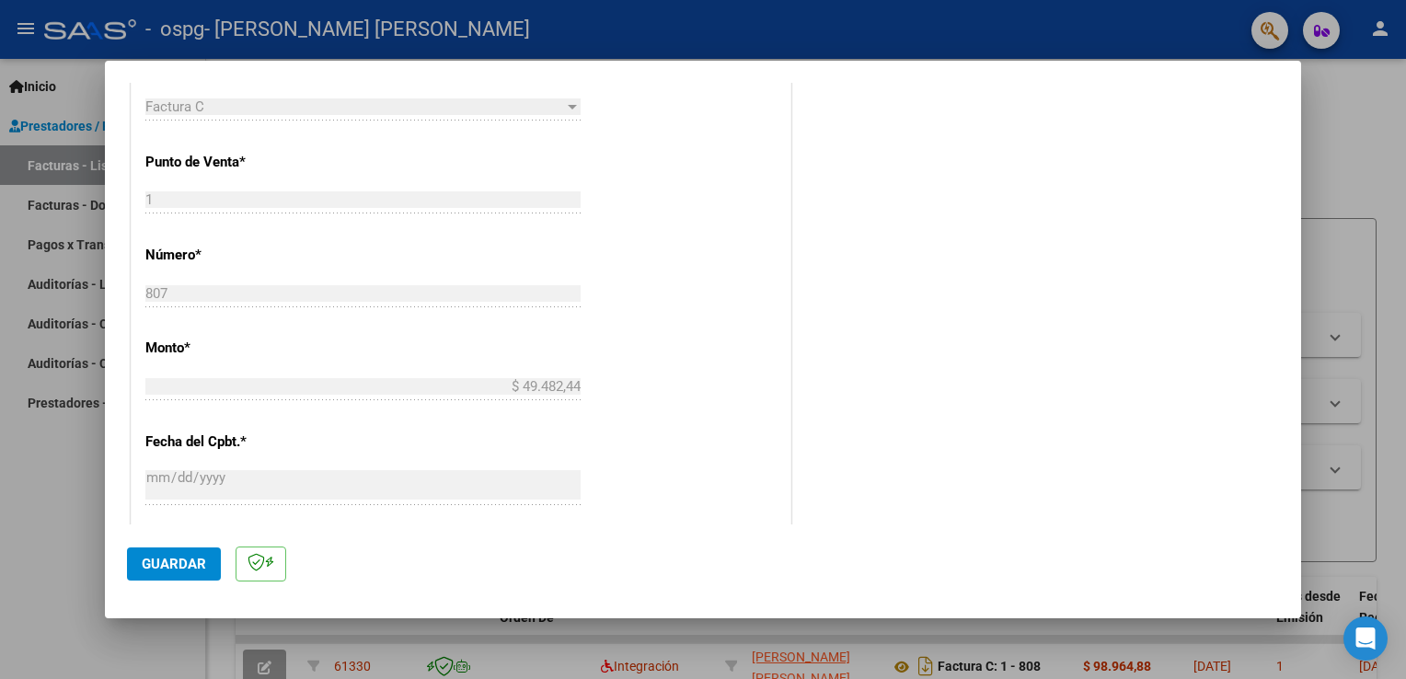
click at [159, 563] on span "Guardar" at bounding box center [174, 564] width 64 height 17
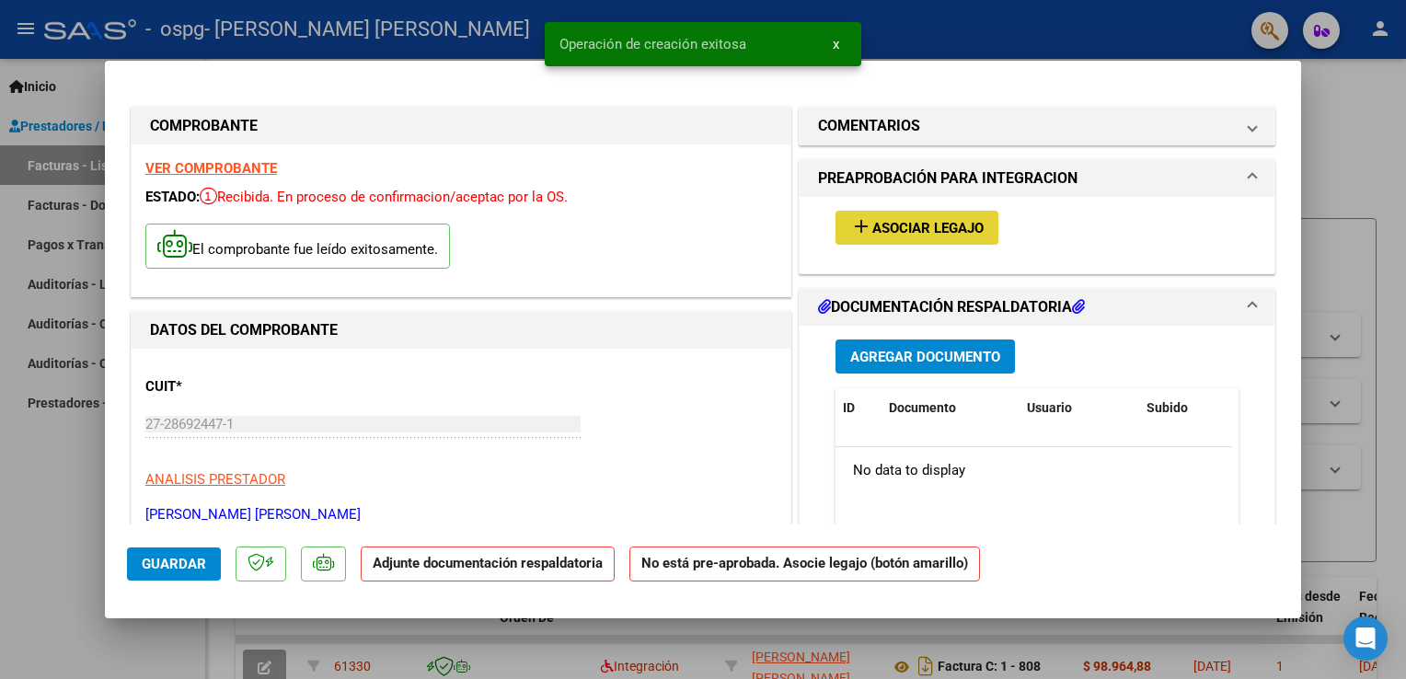
click at [901, 222] on span "Asociar Legajo" at bounding box center [927, 228] width 111 height 17
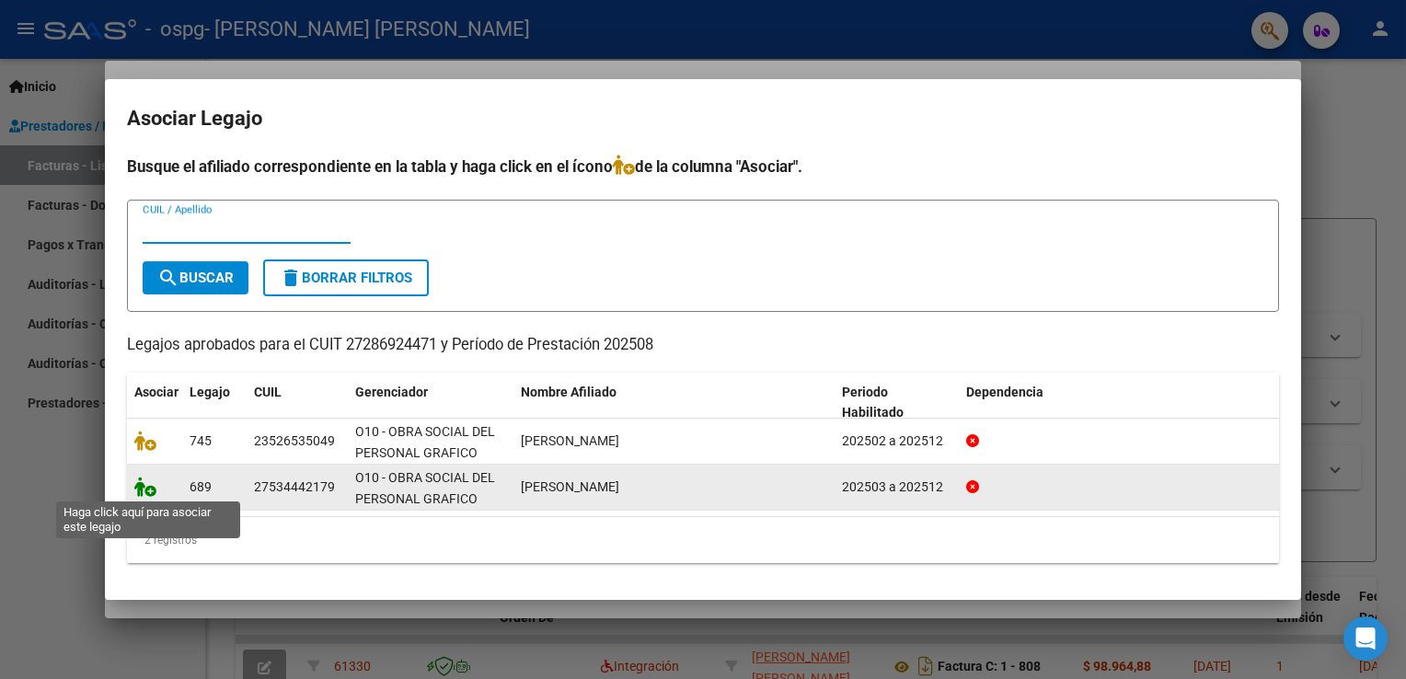
click at [149, 493] on icon at bounding box center [145, 487] width 22 height 20
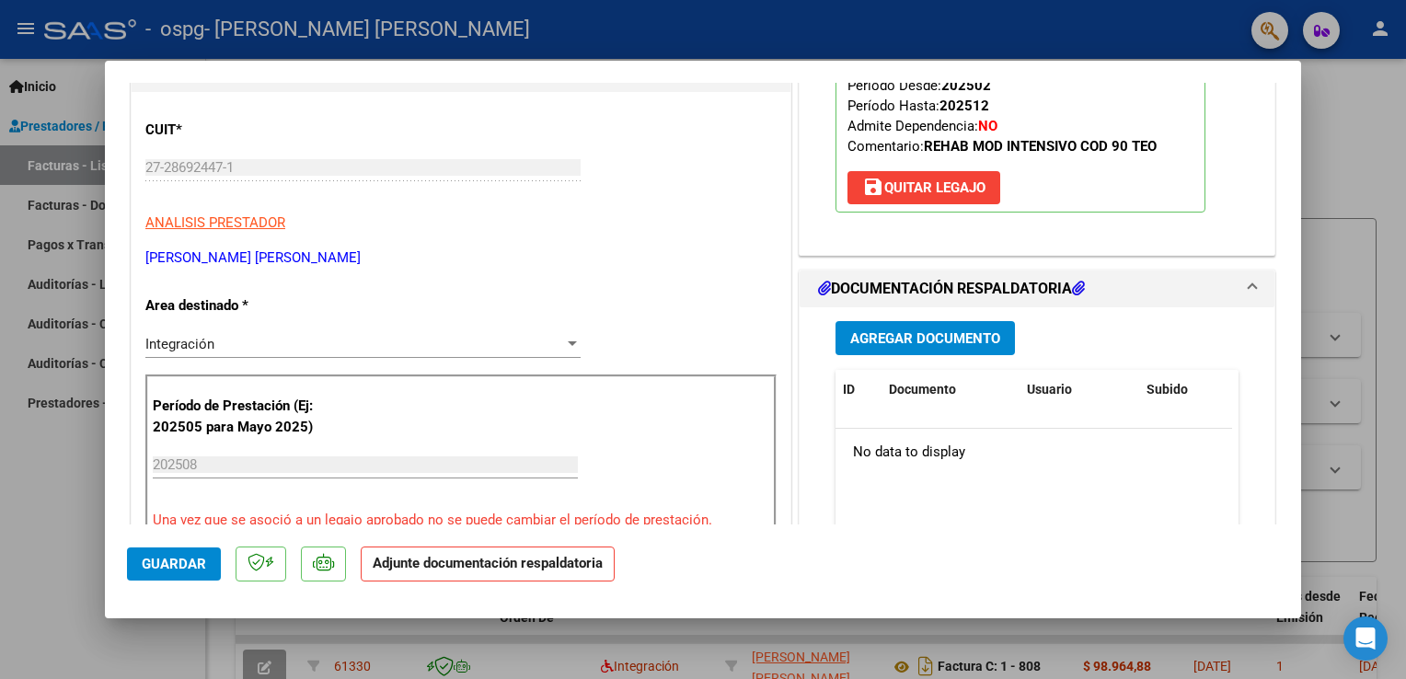
scroll to position [258, 0]
click at [898, 337] on span "Agregar Documento" at bounding box center [925, 337] width 150 height 17
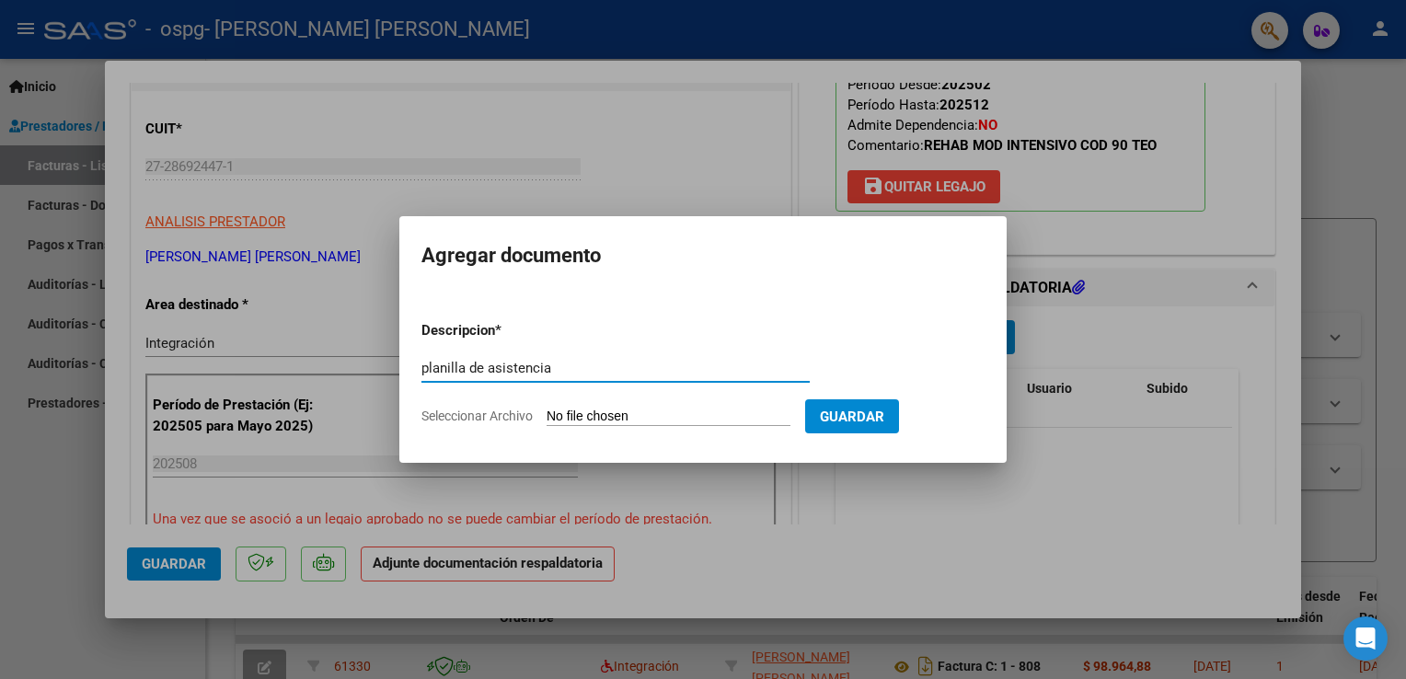
type input "planilla de asistencia"
click at [565, 419] on input "Seleccionar Archivo" at bounding box center [668, 416] width 244 height 17
type input "C:\fakepath\planilla de asistencia agosto-[PERSON_NAME] .pdf"
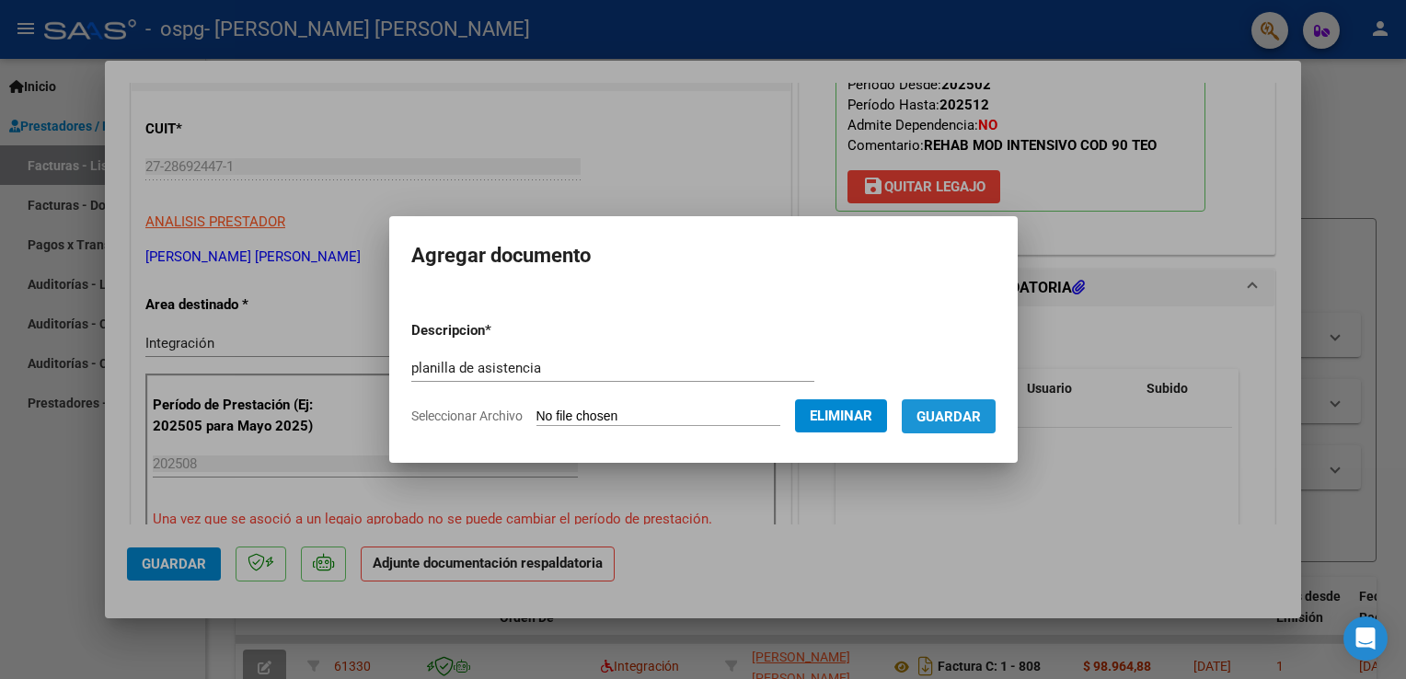
click at [981, 415] on span "Guardar" at bounding box center [948, 416] width 64 height 17
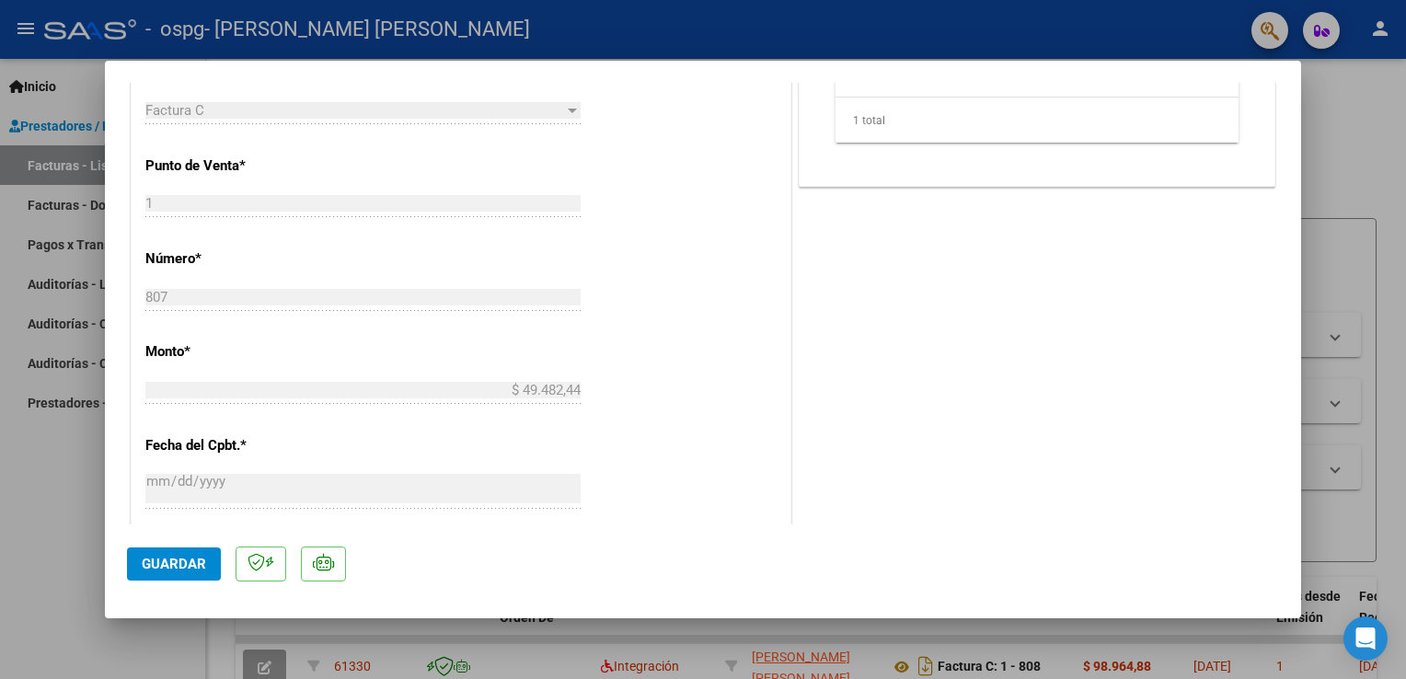
scroll to position [883, 0]
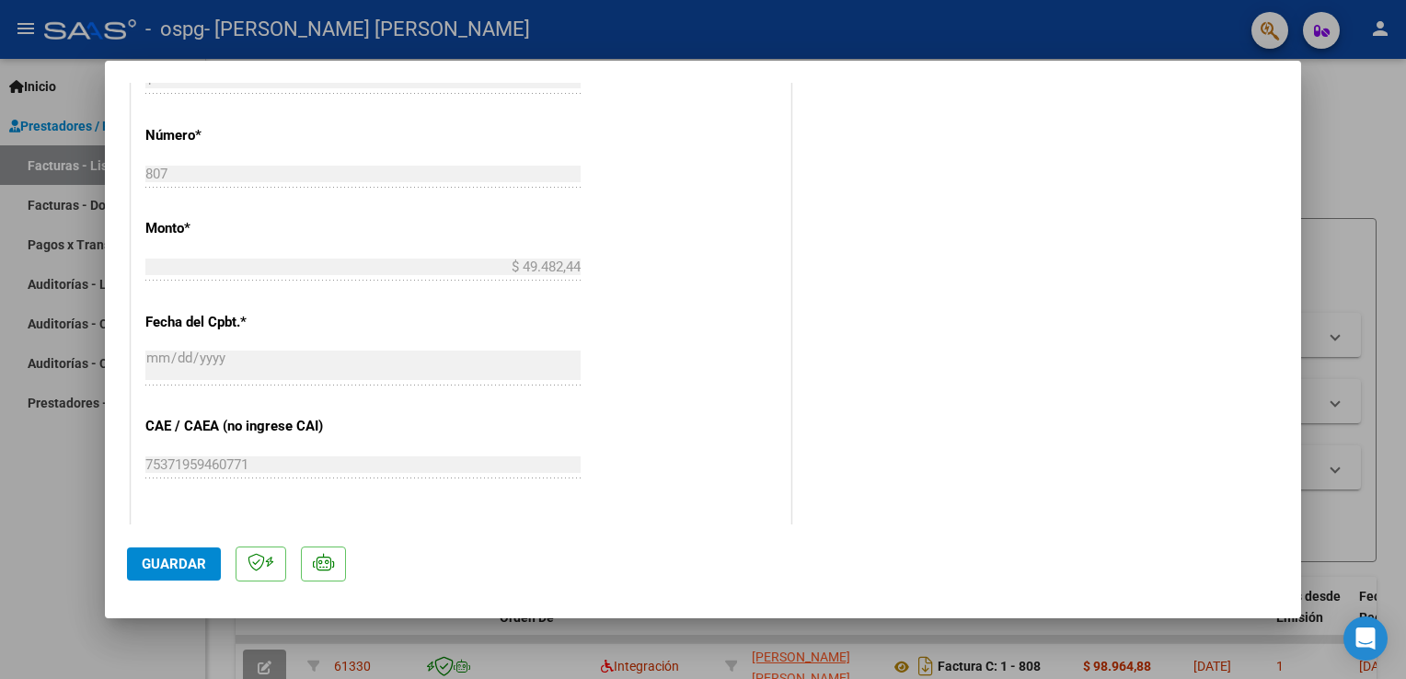
drag, startPoint x: 1301, startPoint y: 364, endPoint x: 1288, endPoint y: 171, distance: 193.6
click at [1288, 171] on div "COMPROBANTE VER COMPROBANTE ESTADO: Recibida. En proceso de confirmacion/acepta…" at bounding box center [703, 339] width 1406 height 679
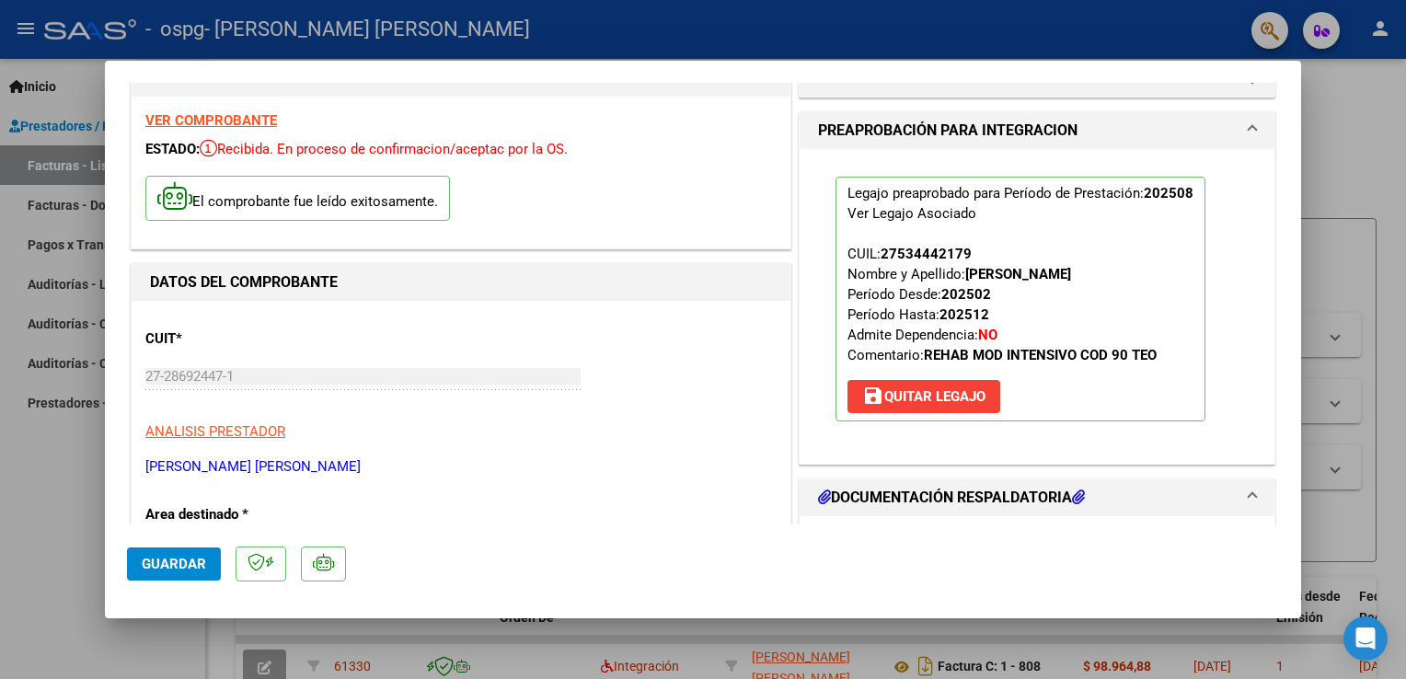
scroll to position [52, 0]
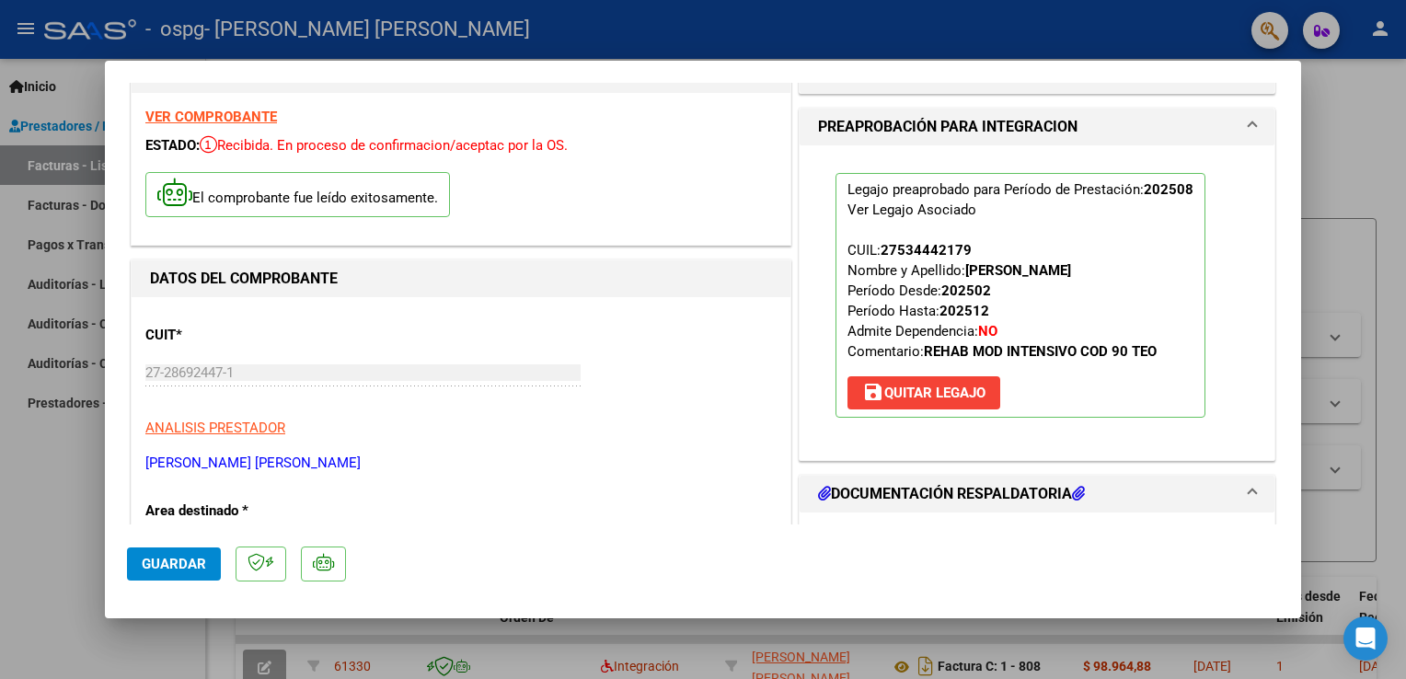
click at [1265, 293] on mat-dialog-content "COMPROBANTE VER COMPROBANTE ESTADO: Recibida. En proceso de confirmacion/acepta…" at bounding box center [703, 304] width 1196 height 442
click at [1358, 94] on div at bounding box center [703, 339] width 1406 height 679
type input "$ 0,00"
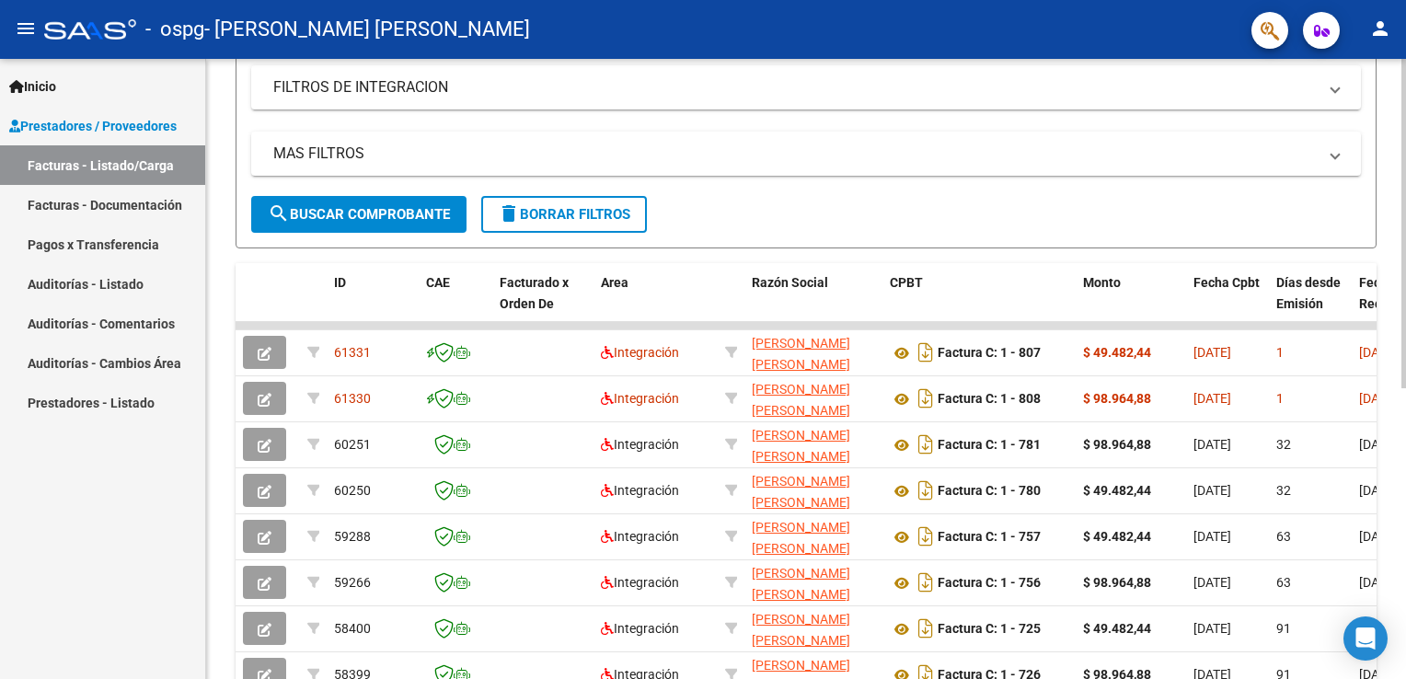
scroll to position [321, 0]
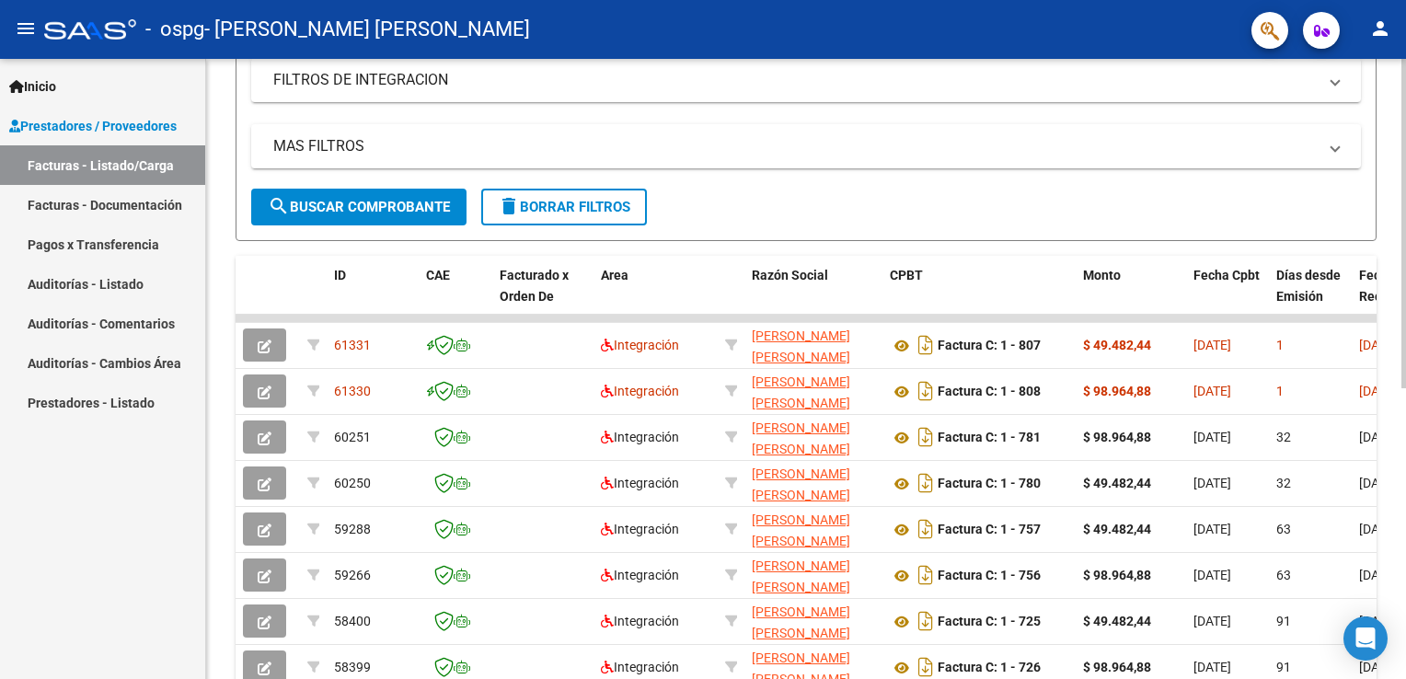
click at [1405, 377] on html "menu - ospg - [PERSON_NAME] [PERSON_NAME] person Inicio Instructivos Contacto O…" at bounding box center [703, 339] width 1406 height 679
